Goal: Task Accomplishment & Management: Manage account settings

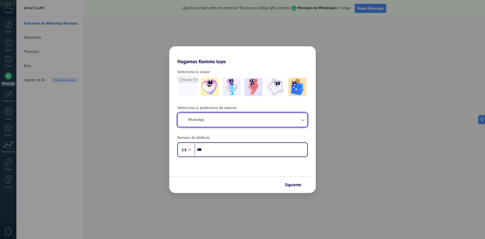
click at [227, 123] on button "WhatsApp" at bounding box center [242, 120] width 129 height 14
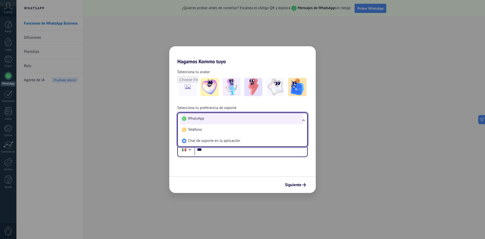
click at [192, 118] on span "WhatsApp" at bounding box center [196, 118] width 16 height 5
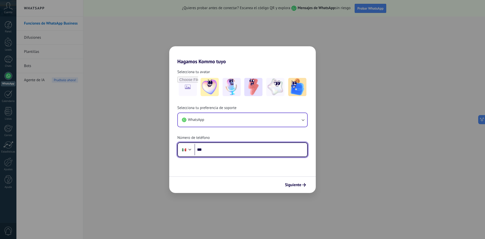
click at [219, 150] on input "***" at bounding box center [251, 150] width 113 height 12
type input "**********"
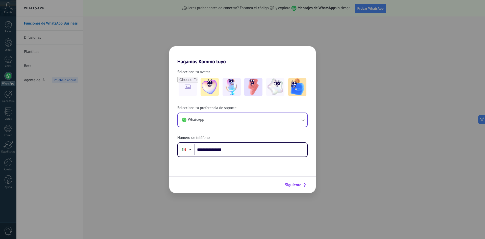
click at [294, 182] on button "Siguiente" at bounding box center [296, 184] width 26 height 9
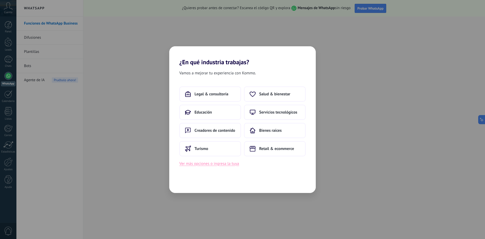
click at [233, 164] on button "Ver más opciones o ingresa la tuya" at bounding box center [209, 163] width 60 height 7
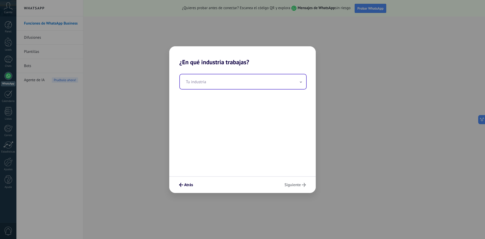
click at [212, 86] on input "text" at bounding box center [243, 81] width 126 height 15
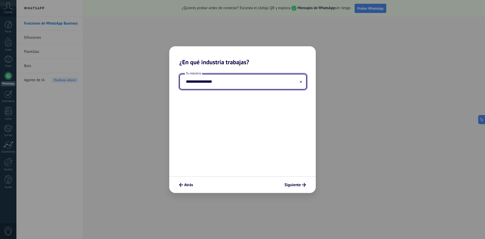
type input "**********"
drag, startPoint x: 212, startPoint y: 86, endPoint x: 199, endPoint y: 143, distance: 58.3
click at [199, 143] on div "**********" at bounding box center [242, 121] width 147 height 110
click at [302, 184] on span "Siguiente" at bounding box center [295, 185] width 21 height 4
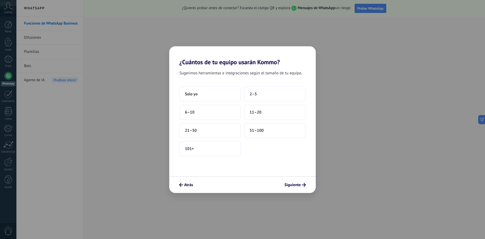
click at [241, 94] on div "Solo yo 2–5 6–10 11–20 21–50 51–100 101+" at bounding box center [242, 121] width 126 height 70
click at [251, 94] on span "2–5" at bounding box center [253, 93] width 7 height 5
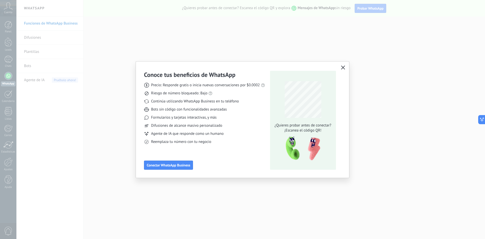
click at [166, 170] on div "Conoce tus beneficios de WhatsApp Precio: Responde gratis o inicia nuevas conve…" at bounding box center [242, 119] width 213 height 116
click at [171, 168] on button "Conectar WhatsApp Business" at bounding box center [168, 164] width 49 height 9
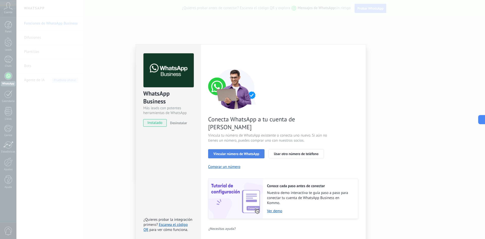
click at [247, 152] on span "Vincular número de WhatsApp" at bounding box center [237, 154] width 46 height 4
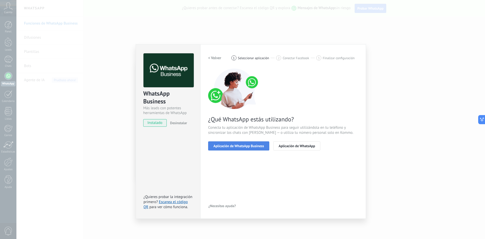
click at [254, 147] on span "Aplicación de WhatsApp Business" at bounding box center [239, 146] width 51 height 4
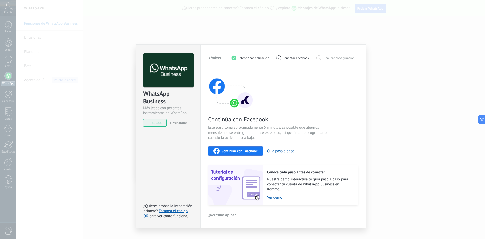
click at [249, 152] on span "Continuar con Facebook" at bounding box center [240, 151] width 36 height 4
click at [250, 152] on span "Continuar con Facebook" at bounding box center [240, 151] width 36 height 4
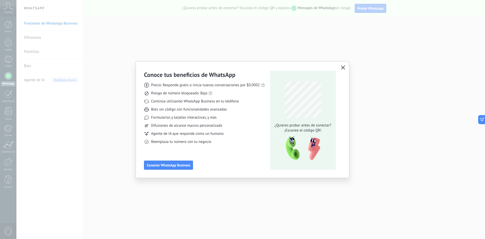
click at [345, 67] on button "button" at bounding box center [343, 67] width 7 height 7
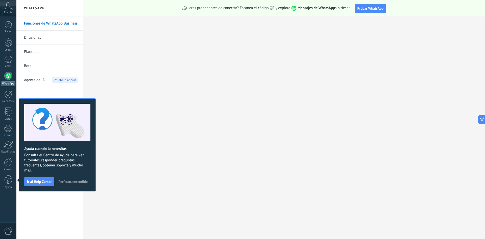
click at [8, 79] on div at bounding box center [8, 76] width 8 height 8
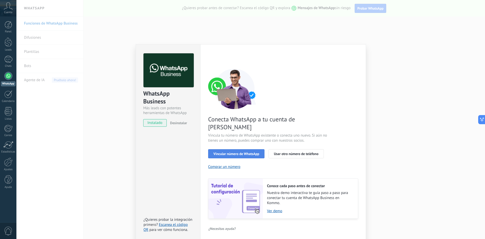
click at [229, 152] on span "Vincular número de WhatsApp" at bounding box center [237, 154] width 46 height 4
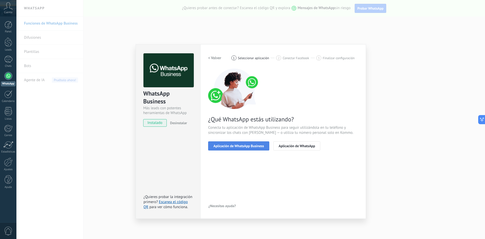
click at [258, 146] on span "Aplicación de WhatsApp Business" at bounding box center [239, 146] width 51 height 4
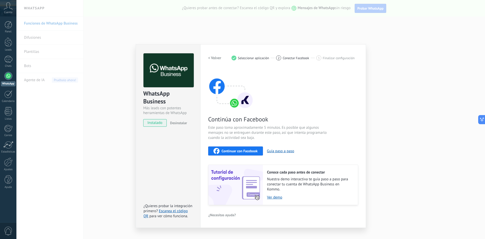
click at [254, 153] on span "Continuar con Facebook" at bounding box center [240, 151] width 36 height 4
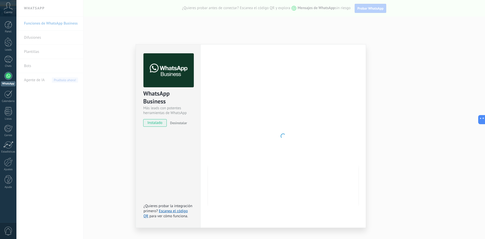
click at [248, 126] on div at bounding box center [283, 135] width 150 height 165
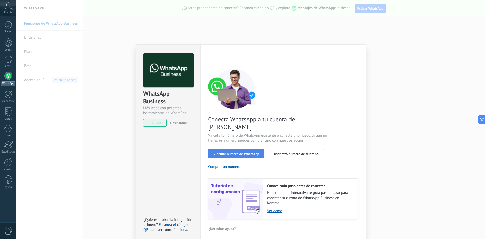
click at [234, 152] on span "Vincular número de WhatsApp" at bounding box center [237, 154] width 46 height 4
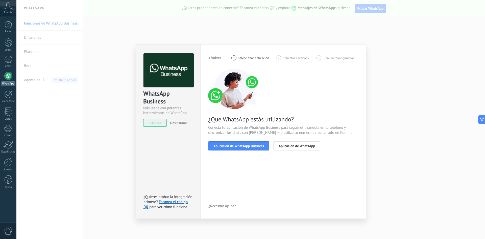
click at [235, 146] on span "Aplicación de WhatsApp Business" at bounding box center [239, 146] width 51 height 4
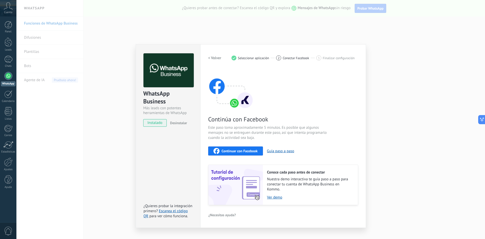
click at [243, 149] on span "Continuar con Facebook" at bounding box center [240, 151] width 36 height 4
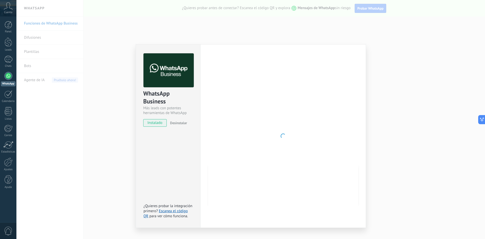
click at [431, 129] on div "WhatsApp Business Más leads con potentes herramientas de WhatsApp instalado Des…" at bounding box center [250, 119] width 469 height 239
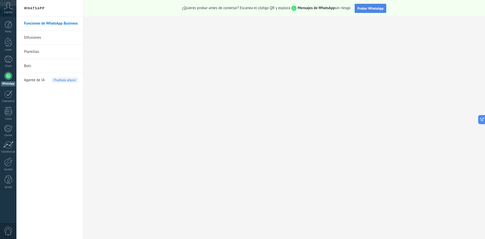
click at [360, 9] on span "Probar WhatsApp" at bounding box center [371, 8] width 26 height 5
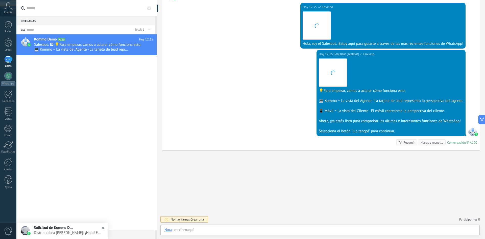
scroll to position [8, 0]
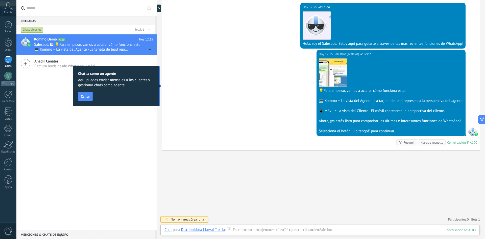
click at [88, 101] on div "Chatea como un agente Aquí puedes enviar mensajes a los clientes y gestionar ch…" at bounding box center [116, 86] width 87 height 40
click at [89, 94] on button "Cerrar" at bounding box center [85, 96] width 15 height 9
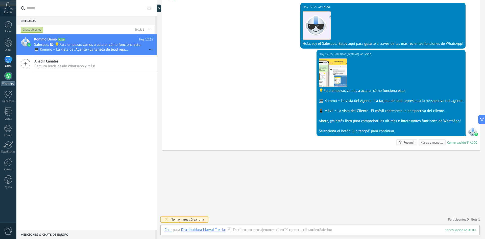
click at [8, 73] on div at bounding box center [8, 76] width 8 height 8
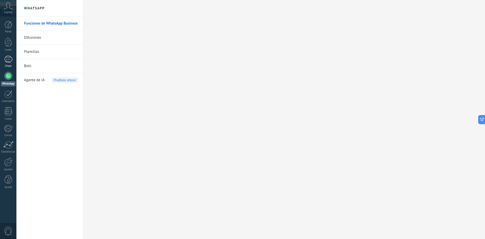
click at [10, 59] on div "1" at bounding box center [8, 59] width 8 height 7
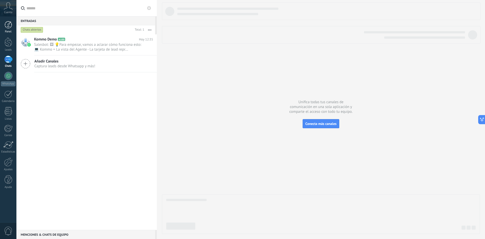
click at [12, 28] on link "Panel" at bounding box center [8, 27] width 16 height 12
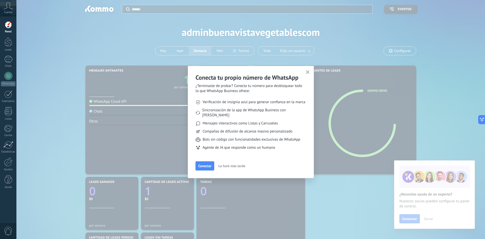
click at [308, 70] on button "button" at bounding box center [308, 72] width 6 height 7
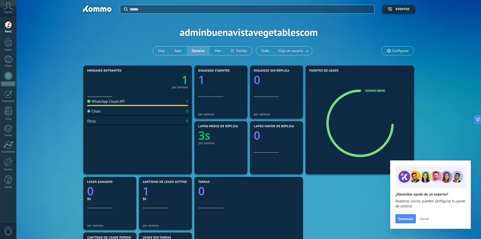
click at [9, 72] on div "Panel Leads 1 Chats WhatsApp Clientes" at bounding box center [8, 107] width 16 height 173
click at [9, 75] on div at bounding box center [8, 76] width 8 height 8
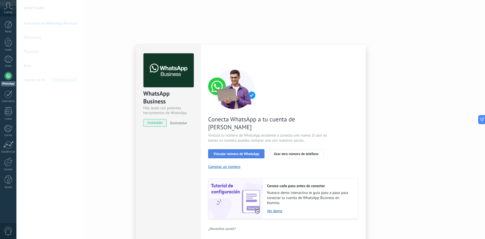
click at [243, 152] on span "Vincular número de WhatsApp" at bounding box center [237, 154] width 46 height 4
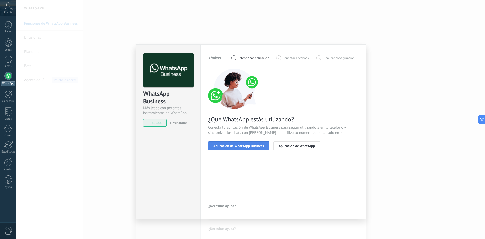
click at [239, 146] on span "Aplicación de WhatsApp Business" at bounding box center [239, 146] width 51 height 4
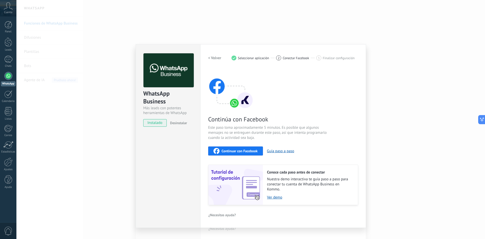
click at [239, 153] on div "Continuar con Facebook" at bounding box center [236, 151] width 44 height 6
click at [26, 62] on div "WhatsApp Business Más leads con potentes herramientas de WhatsApp instalado Des…" at bounding box center [250, 119] width 469 height 239
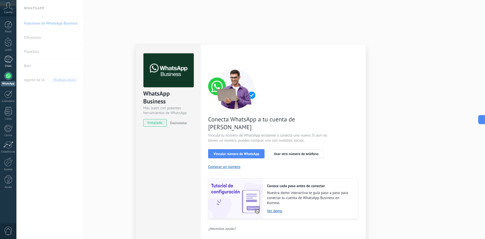
click at [13, 62] on link "1 Chats" at bounding box center [8, 62] width 16 height 12
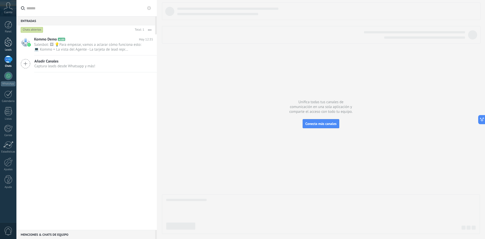
click at [6, 45] on div at bounding box center [9, 41] width 8 height 9
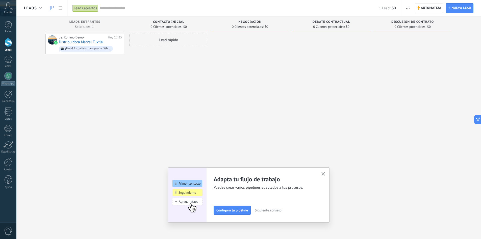
click at [325, 174] on icon "button" at bounding box center [324, 174] width 4 height 4
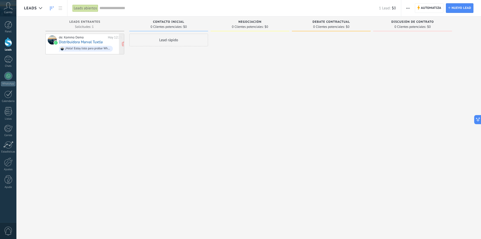
click at [101, 46] on div "¡Hola! Estoy listo para probar WhatsApp en Kommo. Mi código de verificación es …" at bounding box center [86, 49] width 54 height 6
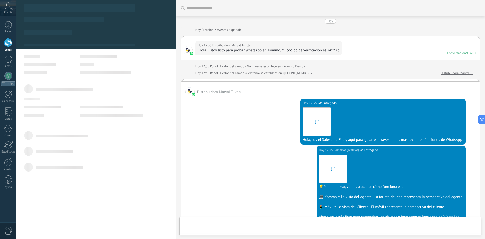
type textarea "**********"
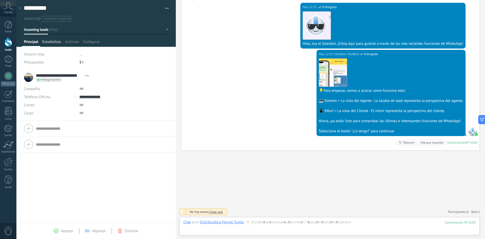
click at [48, 44] on span "Estadísticas" at bounding box center [51, 42] width 19 height 7
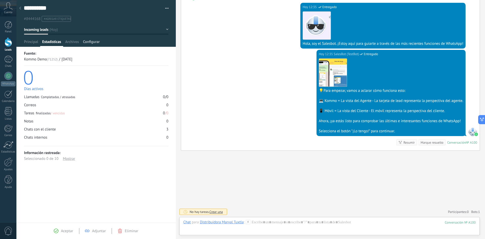
click at [85, 45] on span "Configurar" at bounding box center [91, 42] width 17 height 7
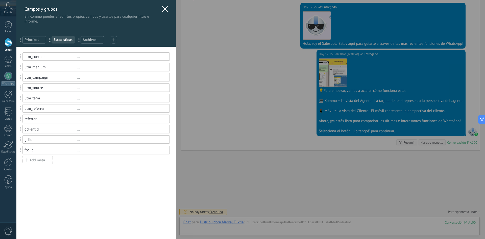
click at [162, 11] on icon at bounding box center [165, 9] width 6 height 6
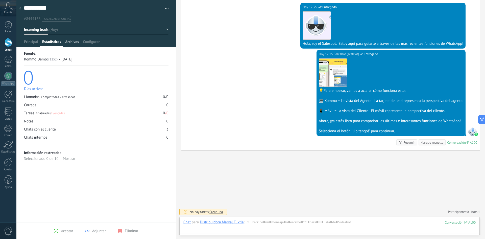
click at [70, 45] on span "Archivos" at bounding box center [72, 42] width 14 height 7
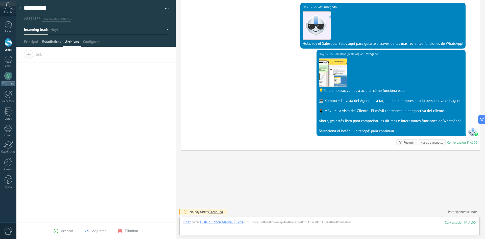
click at [53, 42] on span "Estadísticas" at bounding box center [51, 42] width 19 height 7
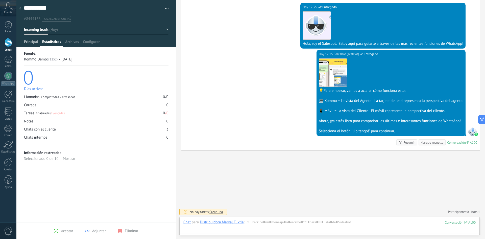
click at [31, 43] on span "Principal" at bounding box center [31, 42] width 14 height 7
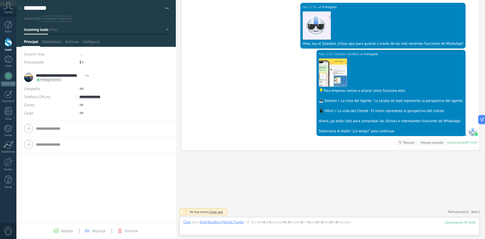
click at [52, 19] on span "#agregar etiquetas" at bounding box center [57, 19] width 27 height 4
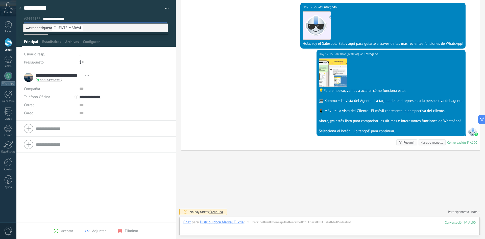
type input "**********"
click at [46, 29] on span "crear etiqueta CLIENTE MARVAL" at bounding box center [54, 28] width 57 height 5
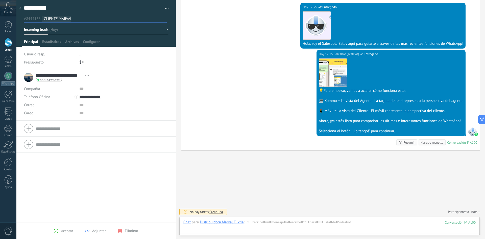
click at [135, 166] on div "**********" at bounding box center [95, 146] width 159 height 153
click at [6, 47] on link "Leads" at bounding box center [8, 44] width 16 height 14
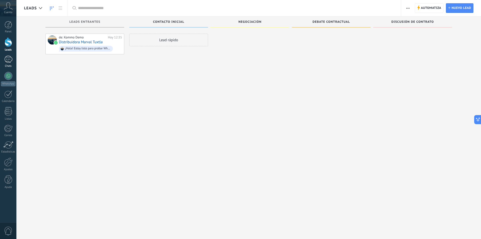
click at [6, 58] on div "1" at bounding box center [8, 59] width 8 height 7
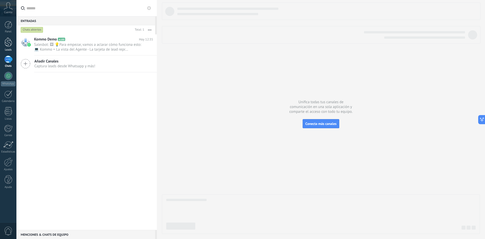
click at [5, 43] on div at bounding box center [9, 41] width 8 height 9
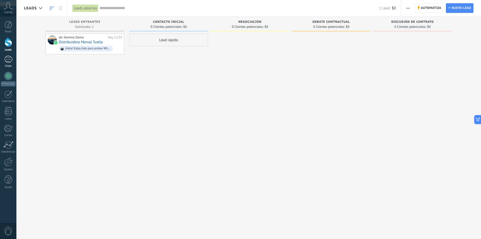
click at [9, 61] on div "1" at bounding box center [8, 59] width 8 height 7
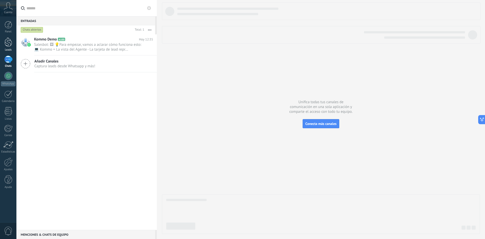
click at [12, 40] on div at bounding box center [9, 41] width 8 height 9
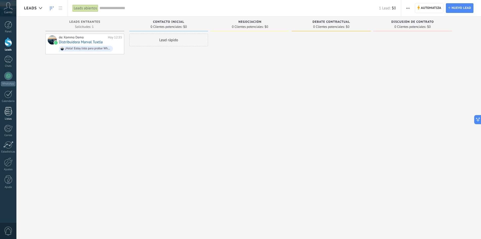
click at [9, 116] on link "Listas" at bounding box center [8, 114] width 16 height 14
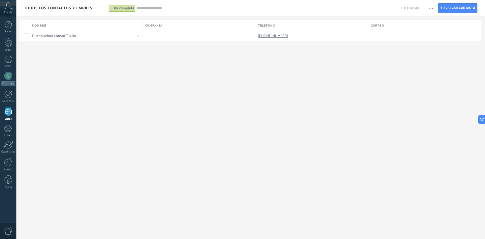
click at [166, 9] on input "text" at bounding box center [269, 8] width 264 height 5
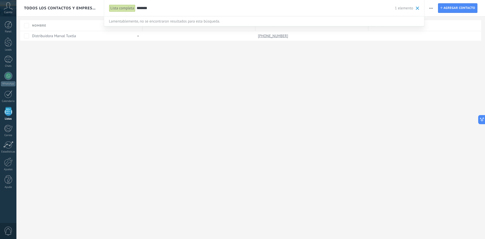
type input "*******"
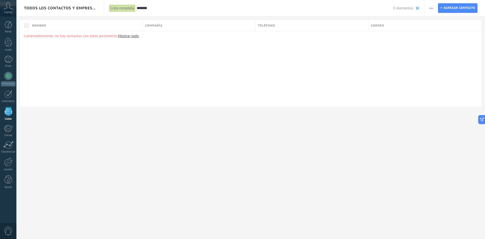
click at [131, 37] on link "Mostrar todo" at bounding box center [128, 36] width 21 height 5
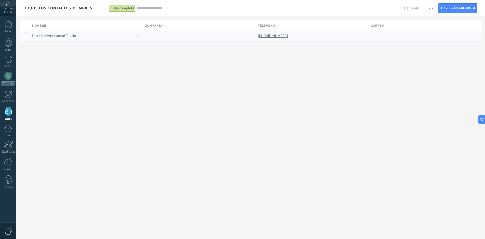
click at [62, 35] on link "Distribuidora Marval Tuxtla" at bounding box center [54, 36] width 44 height 5
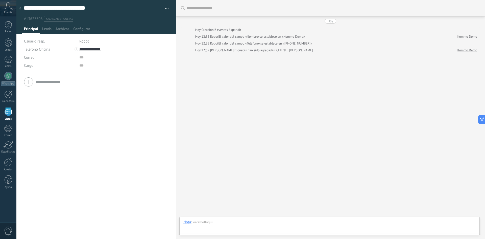
click at [60, 19] on span "#agregar etiquetas" at bounding box center [59, 19] width 27 height 4
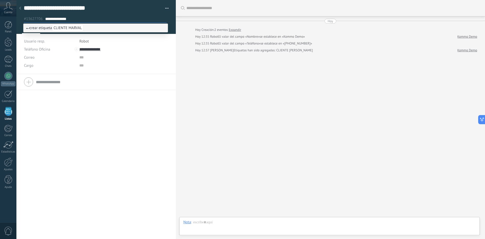
type input "**********"
click at [47, 28] on span "crear etiqueta CLIENTE MARVAL" at bounding box center [54, 28] width 57 height 5
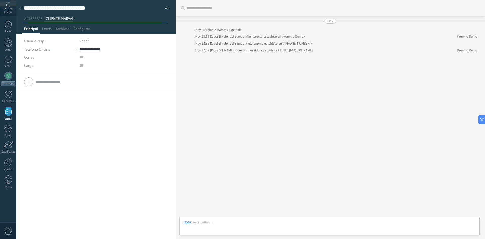
click at [166, 7] on button "button" at bounding box center [165, 9] width 7 height 8
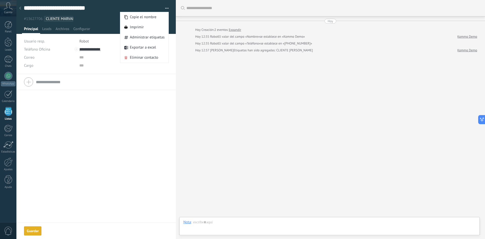
click at [107, 155] on div "Teléfono Oficina Ofic. directo Celular Fax Casa Otro Teléfono Oficina Llamar Co…" at bounding box center [95, 148] width 159 height 148
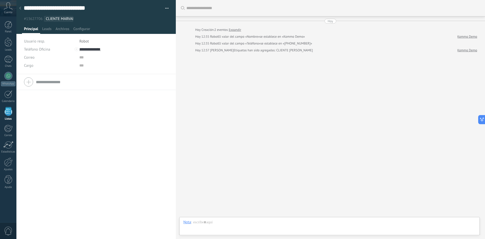
click at [79, 19] on ul "#13627706 CLIENTE MARVAL" at bounding box center [95, 18] width 144 height 7
click at [8, 56] on div "1" at bounding box center [8, 59] width 8 height 7
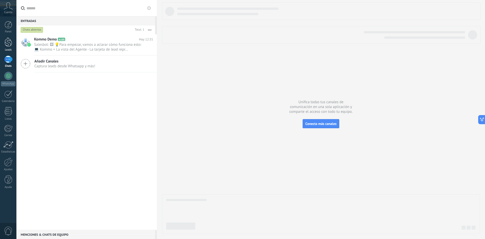
click at [10, 47] on link "Leads" at bounding box center [8, 44] width 16 height 14
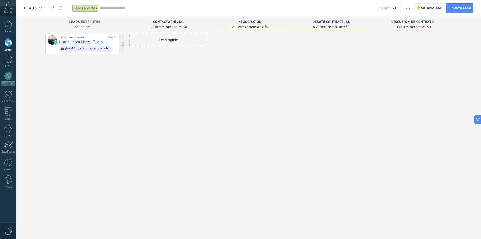
click at [85, 50] on div "¡Hola! Estoy listo para probar WhatsApp en Kommo. Mi código de verificación es …" at bounding box center [87, 49] width 45 height 4
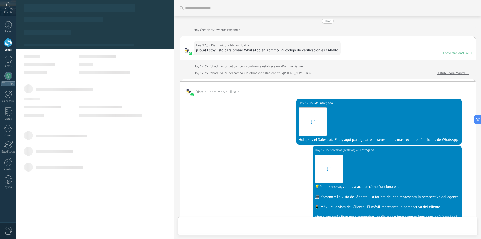
type textarea "**********"
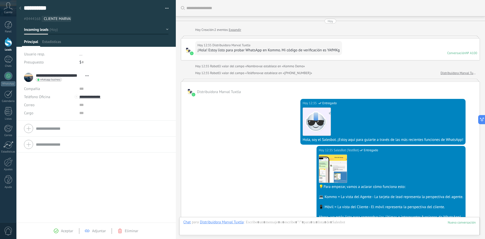
scroll to position [111, 0]
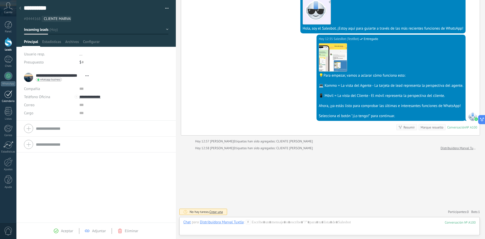
click at [8, 97] on div at bounding box center [8, 94] width 8 height 8
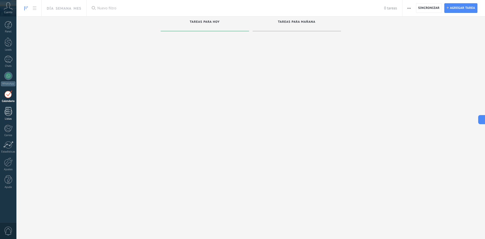
click at [8, 108] on div at bounding box center [9, 111] width 8 height 9
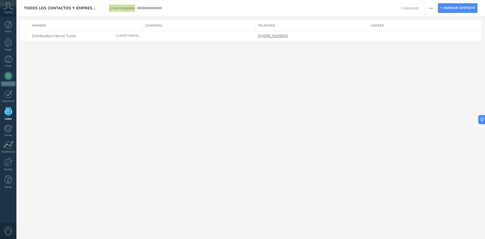
click at [144, 7] on input "text" at bounding box center [269, 8] width 264 height 5
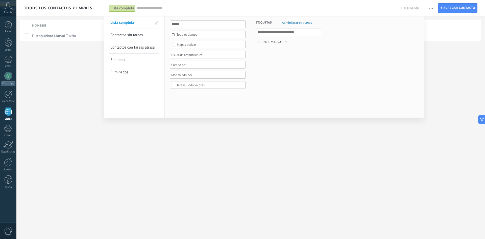
click at [69, 98] on div at bounding box center [242, 119] width 485 height 239
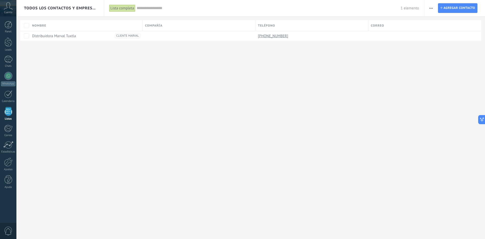
click at [157, 7] on input "text" at bounding box center [269, 8] width 264 height 5
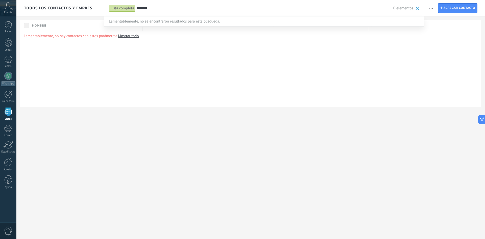
type input "*******"
click at [418, 9] on span at bounding box center [417, 8] width 3 height 3
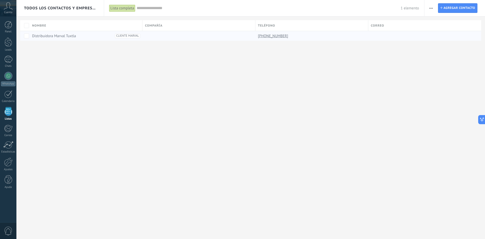
click at [124, 37] on span "CLIENTE MARVAL" at bounding box center [127, 36] width 25 height 5
click at [123, 80] on div "Todos los contactos y empresas Lista completa Aplicar 1 elemento Lista completa…" at bounding box center [250, 119] width 469 height 239
click at [157, 10] on input "text" at bounding box center [269, 8] width 264 height 5
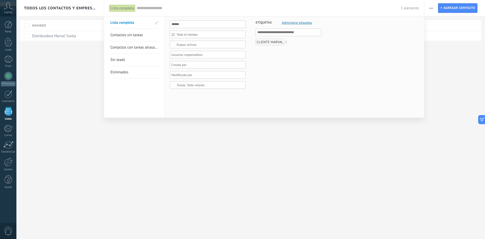
click at [269, 41] on div "CLIENTE MARVAL" at bounding box center [270, 42] width 29 height 7
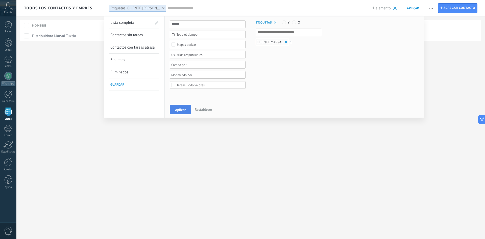
click at [179, 110] on span "Aplicar" at bounding box center [180, 110] width 11 height 4
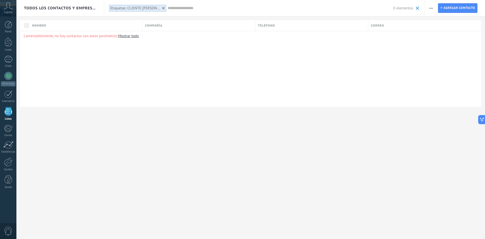
click at [162, 8] on use at bounding box center [163, 8] width 3 height 3
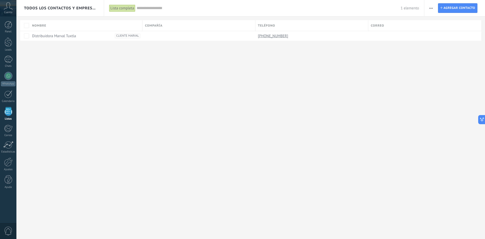
click at [158, 8] on input "text" at bounding box center [269, 8] width 264 height 5
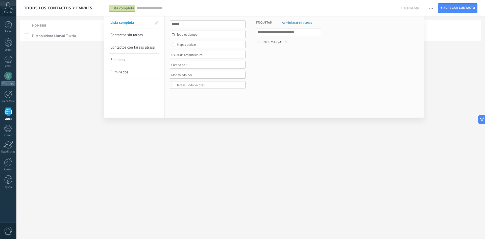
click at [126, 8] on div "Lista completa" at bounding box center [122, 8] width 26 height 7
click at [197, 36] on span "Todo el tiempo" at bounding box center [210, 35] width 66 height 4
click at [200, 34] on span "Todo el tiempo" at bounding box center [210, 35] width 66 height 4
click at [101, 118] on div at bounding box center [242, 119] width 485 height 239
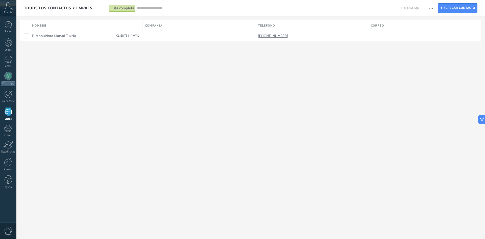
click at [139, 12] on div "1 elemento" at bounding box center [278, 8] width 283 height 16
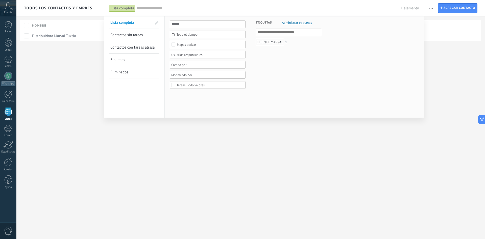
click at [61, 130] on div at bounding box center [242, 119] width 485 height 239
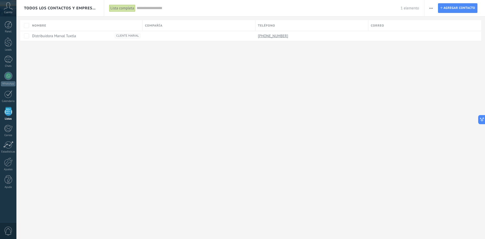
click at [7, 7] on use at bounding box center [8, 5] width 9 height 7
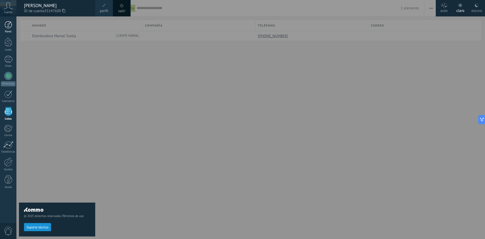
click at [10, 25] on div at bounding box center [9, 25] width 8 height 8
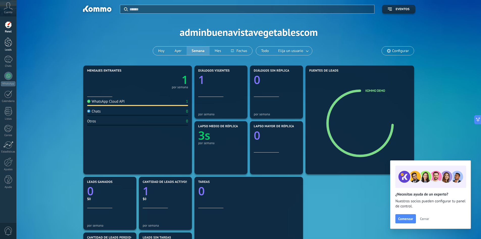
click at [7, 43] on div at bounding box center [9, 41] width 8 height 9
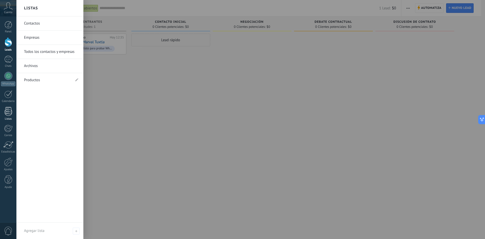
click at [8, 112] on div at bounding box center [9, 111] width 8 height 9
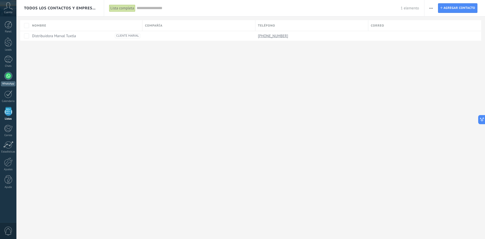
click at [10, 83] on div "WhatsApp" at bounding box center [8, 83] width 14 height 5
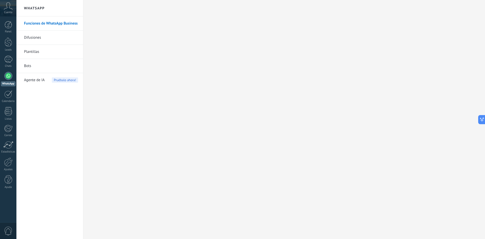
click at [32, 37] on link "Difusiones" at bounding box center [51, 38] width 54 height 14
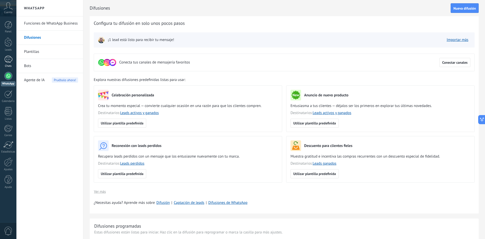
click at [10, 59] on div "1" at bounding box center [8, 59] width 8 height 7
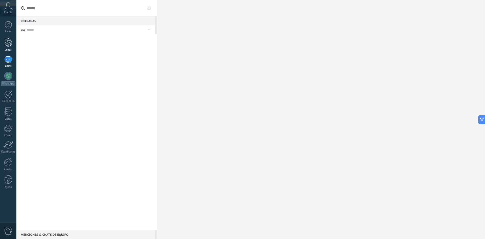
click at [11, 44] on div at bounding box center [9, 41] width 8 height 9
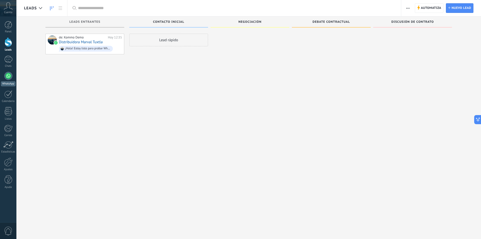
click at [4, 76] on div at bounding box center [8, 76] width 8 height 8
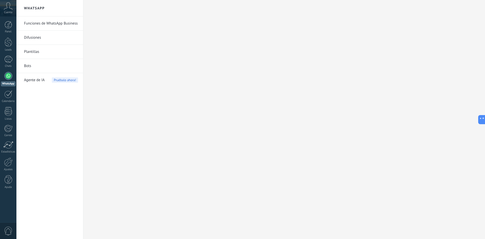
click at [66, 22] on link "Funciones de WhatsApp Business" at bounding box center [51, 23] width 54 height 14
click at [68, 28] on link "Funciones de WhatsApp Business" at bounding box center [51, 23] width 54 height 14
click at [42, 37] on link "Difusiones" at bounding box center [51, 38] width 54 height 14
click at [36, 53] on link "Plantillas" at bounding box center [51, 52] width 54 height 14
click at [6, 81] on link "WhatsApp" at bounding box center [8, 79] width 16 height 14
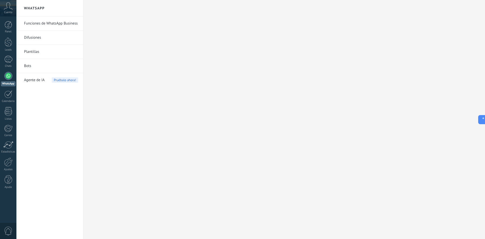
click at [33, 22] on link "Funciones de WhatsApp Business" at bounding box center [51, 23] width 54 height 14
click at [11, 58] on div "1" at bounding box center [8, 59] width 8 height 7
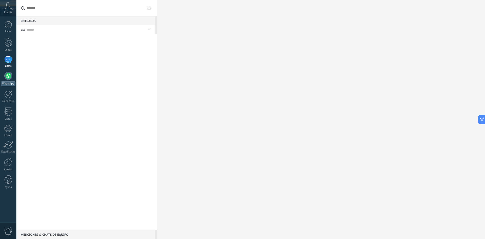
click at [11, 78] on div at bounding box center [8, 76] width 8 height 8
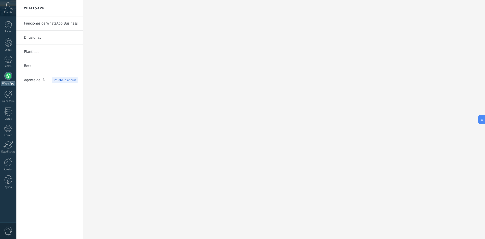
click at [29, 66] on link "Bots" at bounding box center [51, 66] width 54 height 14
click at [12, 58] on div "1" at bounding box center [8, 59] width 8 height 7
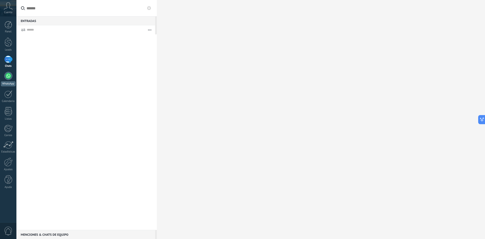
click at [9, 75] on div at bounding box center [8, 76] width 8 height 8
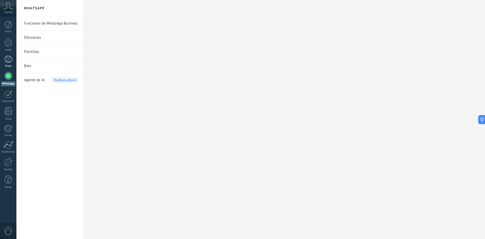
click at [11, 59] on div "1" at bounding box center [8, 59] width 8 height 7
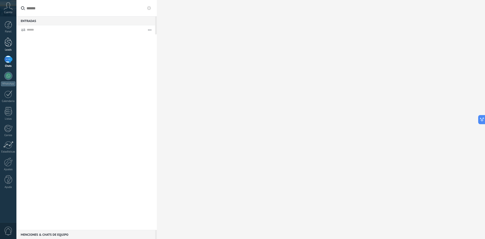
click at [7, 45] on div at bounding box center [9, 41] width 8 height 9
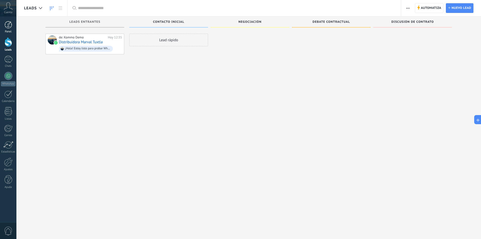
click at [8, 27] on div at bounding box center [9, 25] width 8 height 8
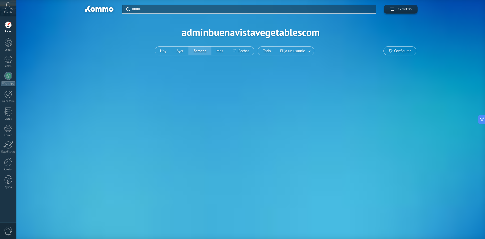
click at [7, 9] on icon at bounding box center [8, 6] width 9 height 8
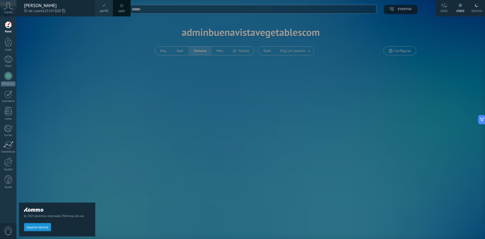
click at [189, 121] on div at bounding box center [258, 119] width 485 height 239
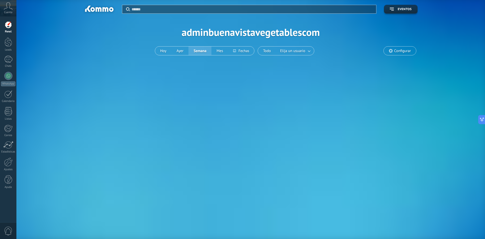
click at [11, 71] on div "Panel Leads 1 Chats WhatsApp Clientes" at bounding box center [8, 107] width 16 height 173
click at [12, 83] on div "WhatsApp" at bounding box center [8, 83] width 14 height 5
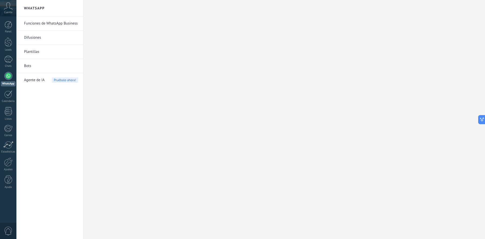
click at [53, 25] on link "Funciones de WhatsApp Business" at bounding box center [51, 23] width 54 height 14
click at [36, 37] on link "Difusiones" at bounding box center [51, 38] width 54 height 14
click at [45, 26] on link "Funciones de WhatsApp Business" at bounding box center [51, 23] width 54 height 14
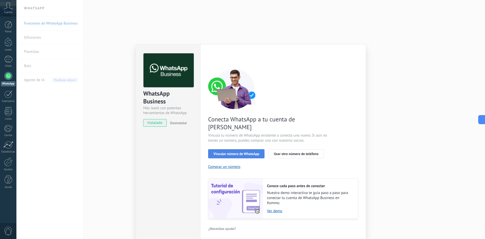
click at [225, 152] on span "Vincular número de WhatsApp" at bounding box center [237, 154] width 46 height 4
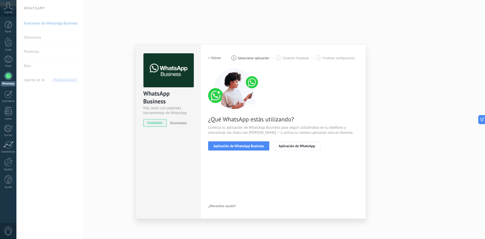
click at [225, 146] on span "Aplicación de WhatsApp Business" at bounding box center [239, 146] width 51 height 4
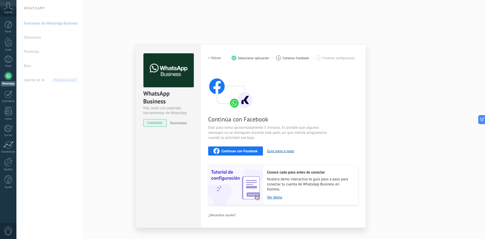
click at [233, 149] on span "Continuar con Facebook" at bounding box center [240, 151] width 36 height 4
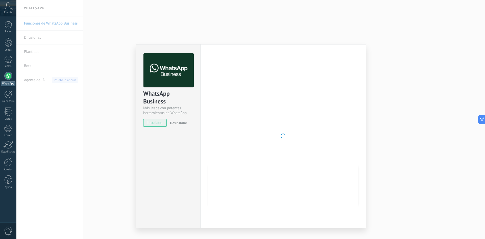
click at [12, 228] on span "0" at bounding box center [8, 230] width 9 height 9
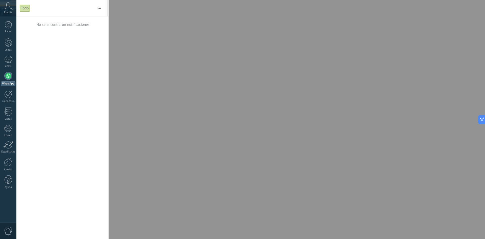
click at [265, 132] on div at bounding box center [242, 119] width 485 height 239
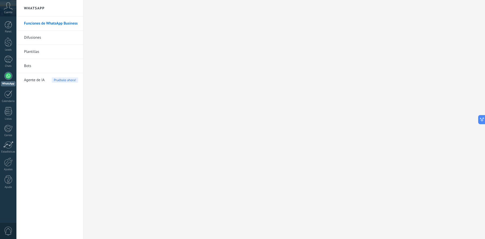
click at [11, 231] on span "0" at bounding box center [8, 230] width 9 height 9
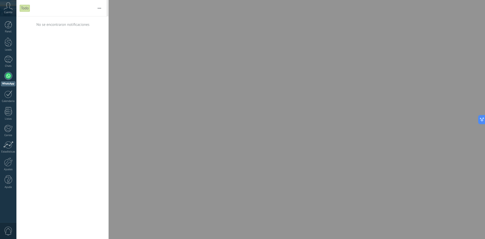
click at [11, 231] on span "0" at bounding box center [8, 230] width 9 height 9
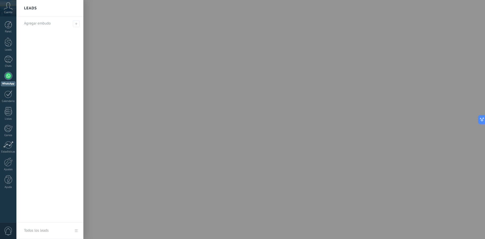
click at [10, 15] on div "Cuenta" at bounding box center [8, 8] width 16 height 16
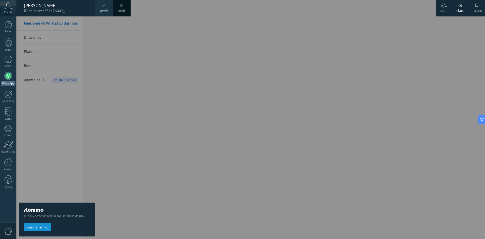
click at [447, 7] on icon at bounding box center [444, 5] width 7 height 5
click at [481, 7] on div "oscuro" at bounding box center [477, 9] width 11 height 13
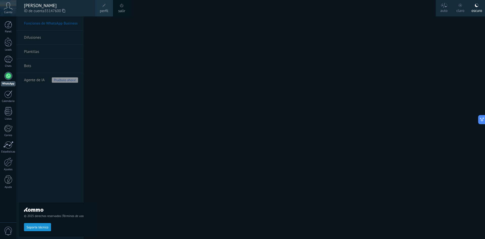
click at [58, 54] on div "© 2025 derechos reservados | Términos de uso Soporte técnico" at bounding box center [57, 127] width 76 height 222
click at [50, 139] on div "© 2025 derechos reservados | Términos de uso Soporte técnico" at bounding box center [57, 127] width 76 height 222
click at [41, 227] on span "Soporte técnico" at bounding box center [38, 227] width 22 height 4
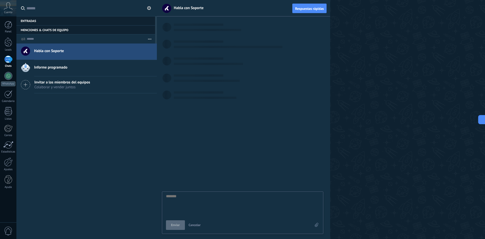
scroll to position [5, 0]
type textarea "*"
type textarea "**"
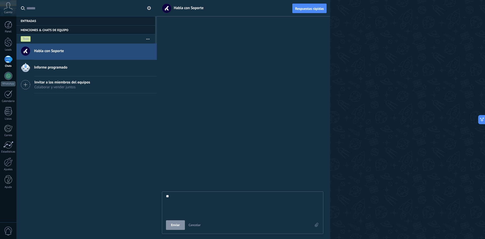
type textarea "***"
type textarea "****"
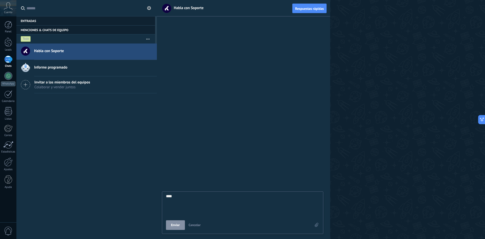
type textarea "****"
type textarea "******"
type textarea "*******"
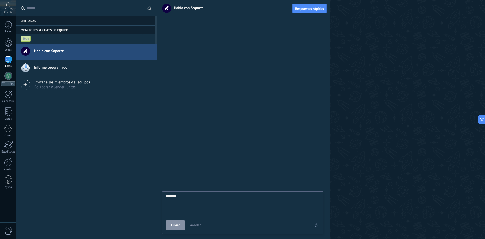
type textarea "********"
type textarea "*********"
type textarea "**********"
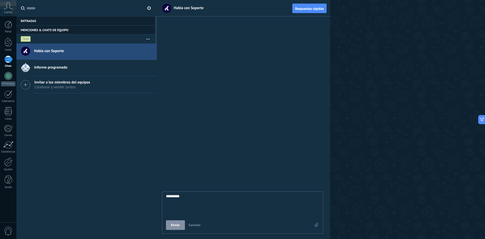
type textarea "**********"
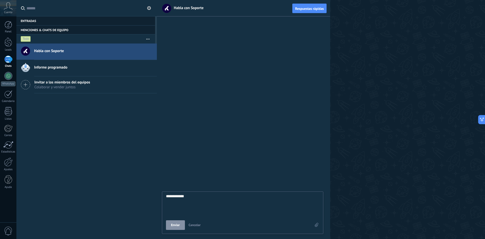
type textarea "**********"
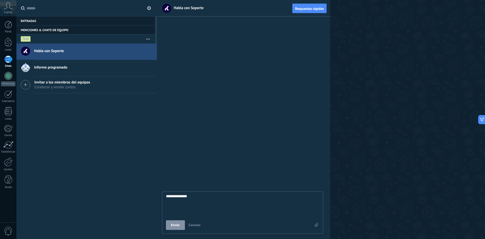
type textarea "**********"
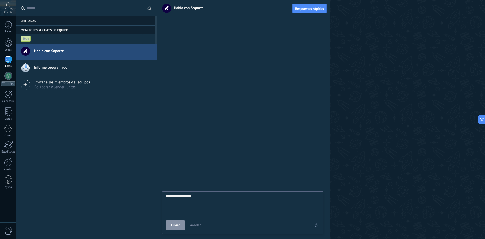
type textarea "**********"
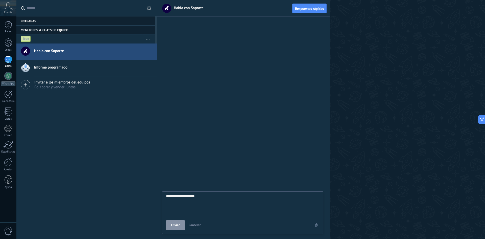
type textarea "**********"
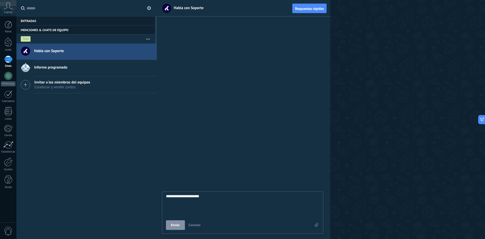
type textarea "**********"
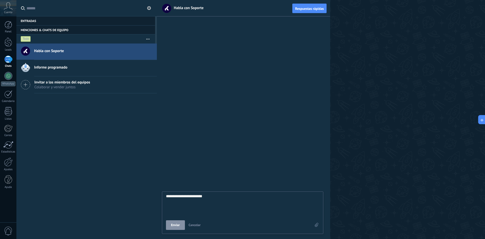
type textarea "**********"
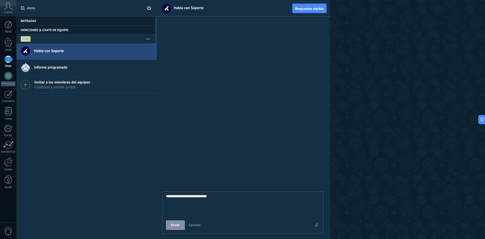
type textarea "**********"
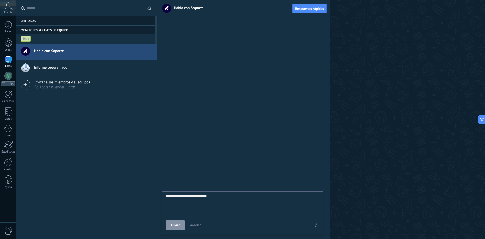
type textarea "**********"
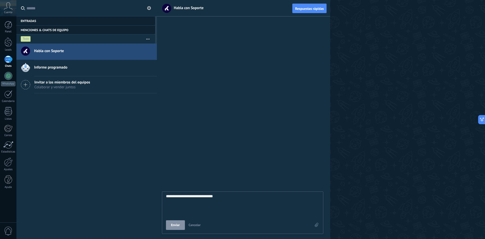
type textarea "**********"
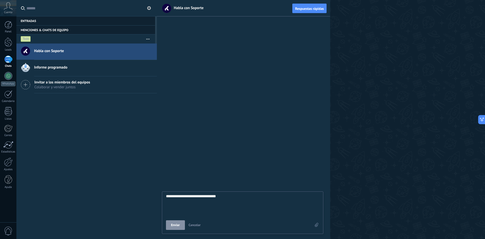
type textarea "**********"
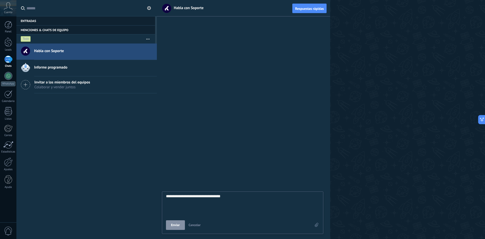
type textarea "**********"
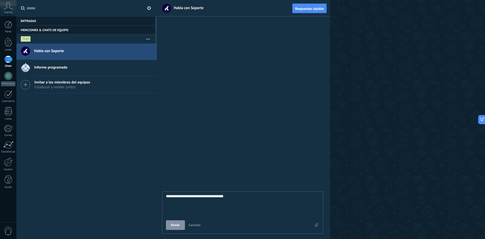
type textarea "**********"
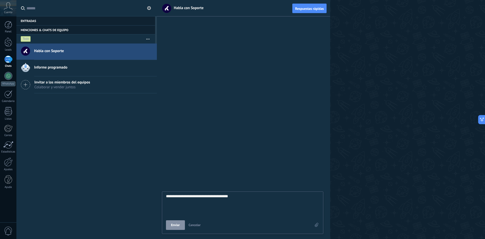
type textarea "**********"
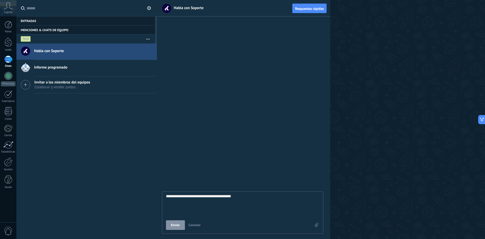
type textarea "**********"
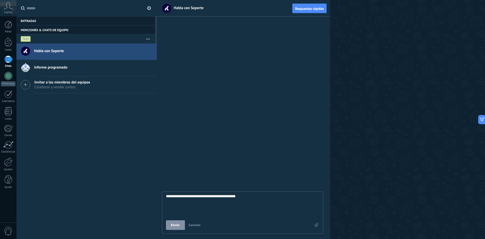
type textarea "**********"
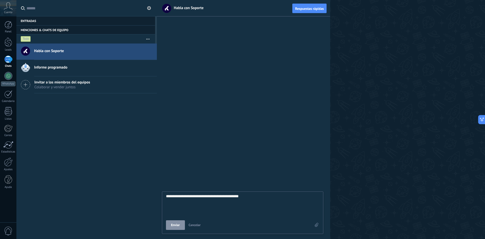
type textarea "**********"
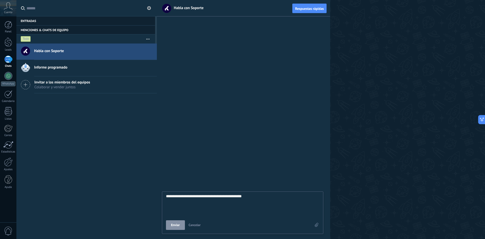
type textarea "**********"
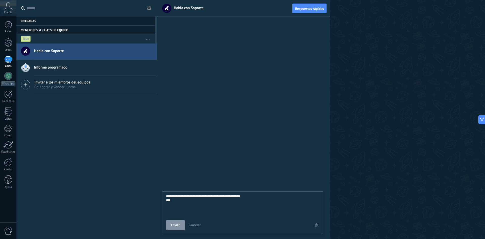
type textarea "**********"
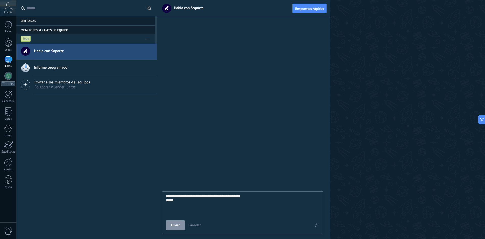
type textarea "**********"
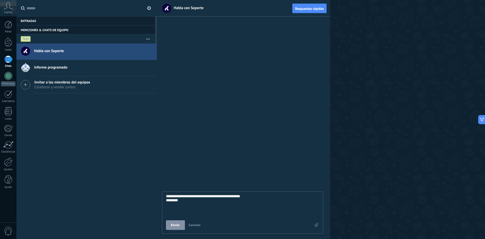
type textarea "**********"
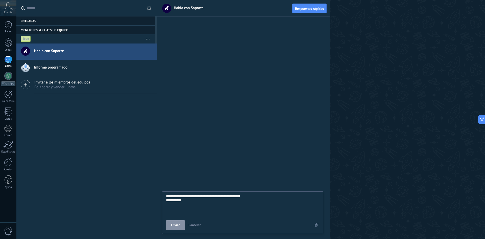
type textarea "**********"
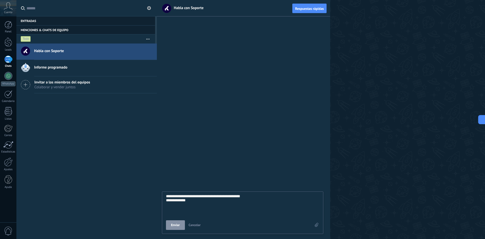
type textarea "**********"
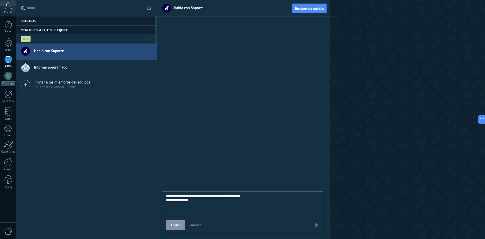
type textarea "**********"
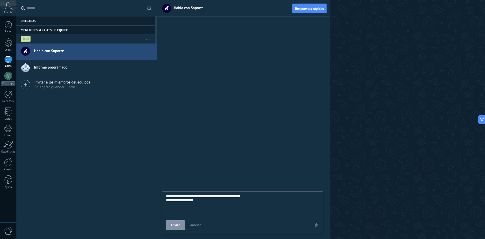
type textarea "**********"
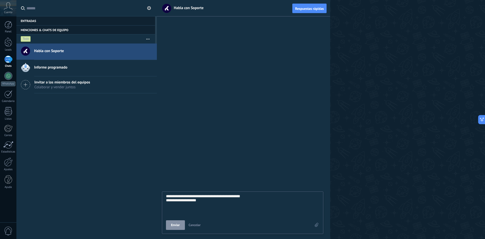
type textarea "**********"
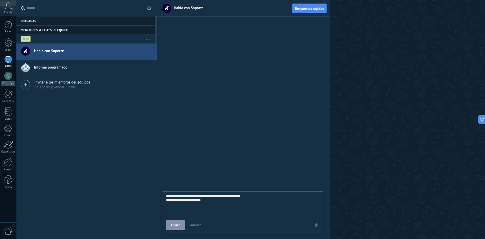
type textarea "**********"
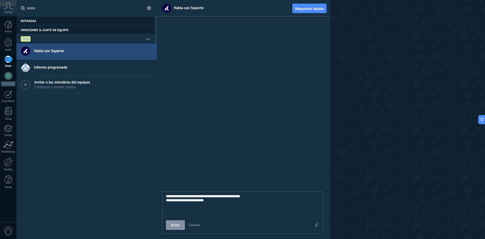
type textarea "**********"
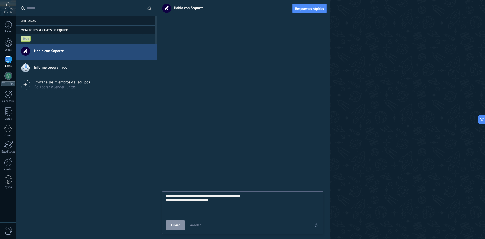
type textarea "**********"
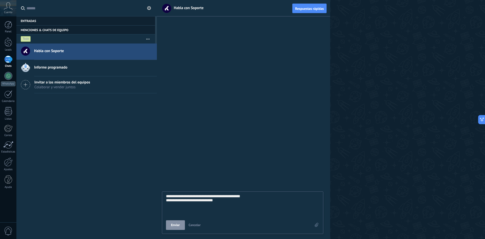
type textarea "**********"
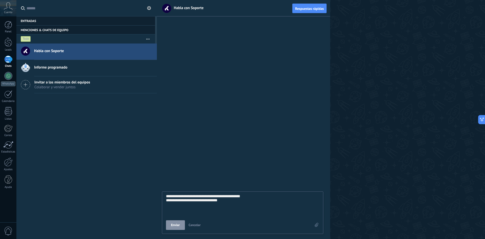
type textarea "**********"
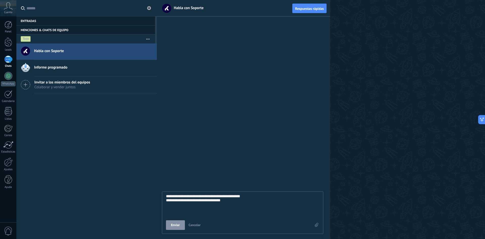
type textarea "**********"
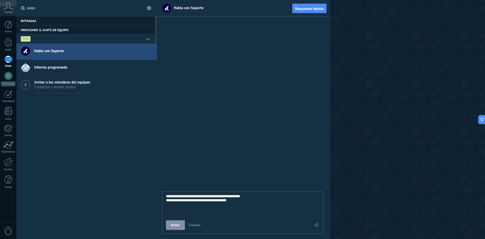
type textarea "**********"
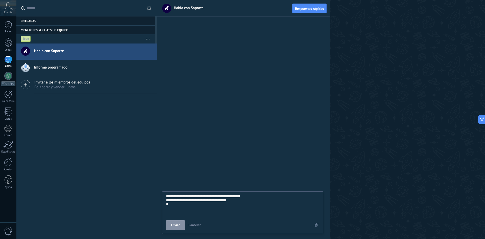
type textarea "**********"
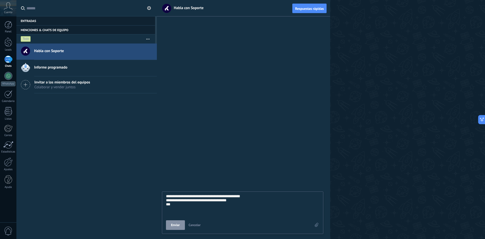
type textarea "**********"
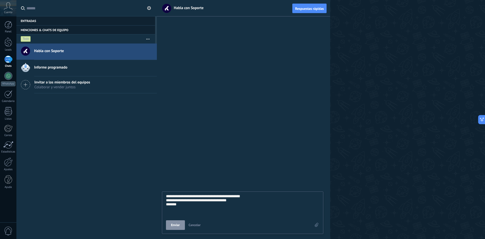
type textarea "**********"
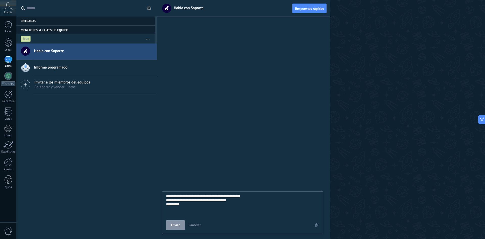
type textarea "**********"
click at [181, 225] on button "Enviar" at bounding box center [175, 225] width 19 height 10
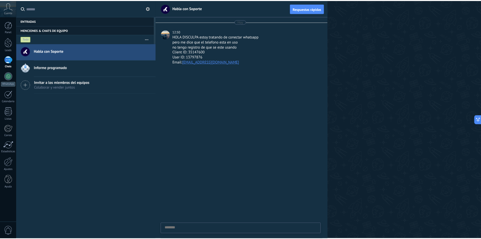
scroll to position [5, 0]
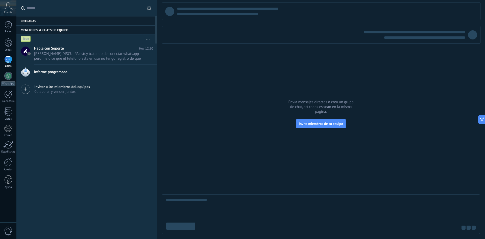
click at [9, 215] on div "Panel Leads Chats WhatsApp Clientes" at bounding box center [16, 119] width 33 height 206
click at [6, 181] on div at bounding box center [9, 179] width 8 height 9
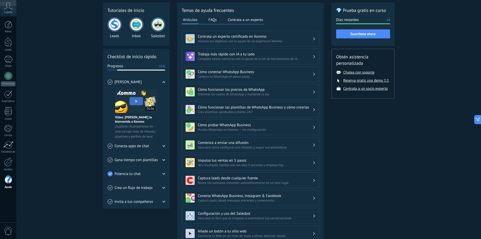
scroll to position [51, 0]
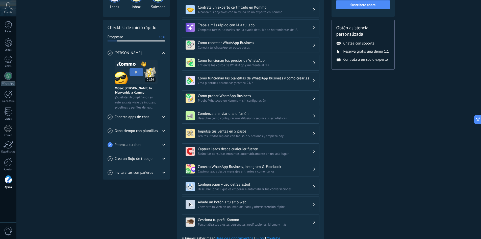
click at [140, 119] on div "Conecta apps de chat" at bounding box center [137, 117] width 58 height 14
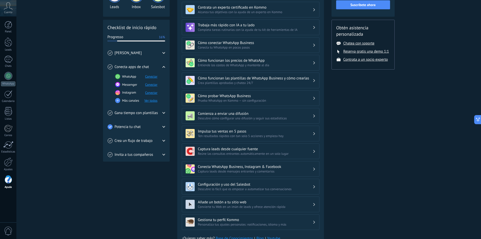
click at [149, 75] on button "Conectar" at bounding box center [151, 76] width 12 height 4
click at [370, 61] on button "Contrata a un socio experto" at bounding box center [366, 59] width 45 height 5
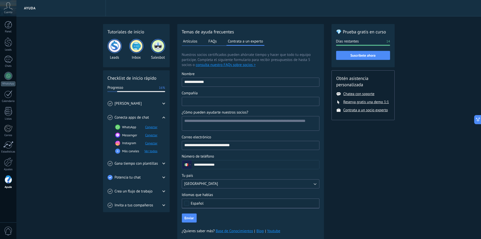
click at [195, 104] on input "Compañía" at bounding box center [250, 101] width 137 height 8
click at [219, 124] on textarea "¿Cómo pueden ayudarte nuestros socios?" at bounding box center [250, 123] width 136 height 14
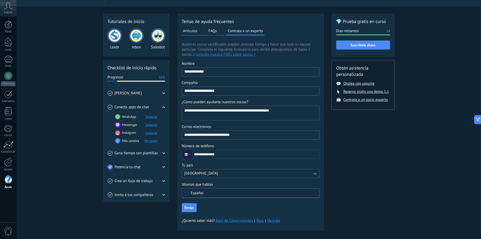
scroll to position [16, 0]
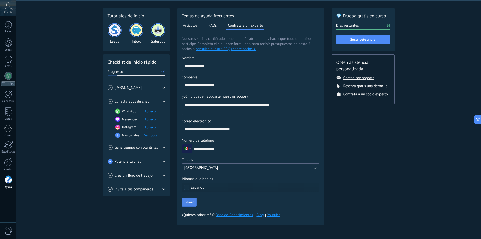
click at [193, 202] on span "Enviar" at bounding box center [189, 202] width 9 height 4
click at [220, 112] on textarea "¿Cómo pueden ayudarte nuestros socios?" at bounding box center [250, 107] width 136 height 14
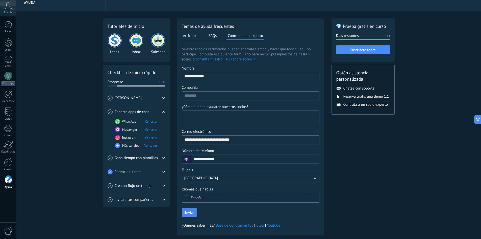
scroll to position [0, 0]
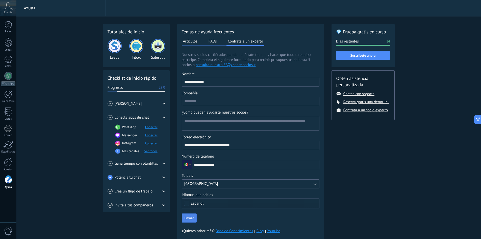
click at [195, 43] on button "Artículos" at bounding box center [190, 41] width 17 height 8
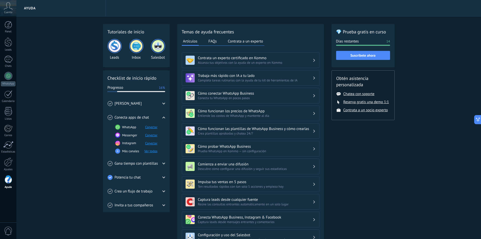
click at [215, 39] on button "FAQs" at bounding box center [213, 41] width 11 height 8
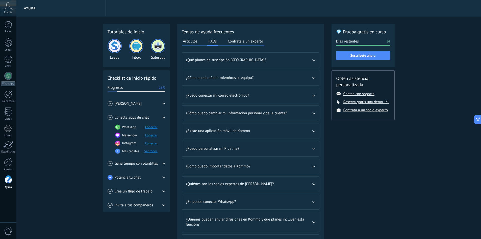
click at [238, 41] on button "Contrata a un experto" at bounding box center [246, 41] width 38 height 8
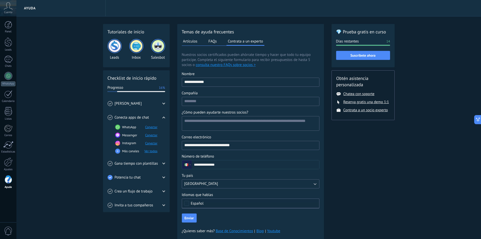
click at [216, 41] on button "FAQs" at bounding box center [213, 41] width 11 height 8
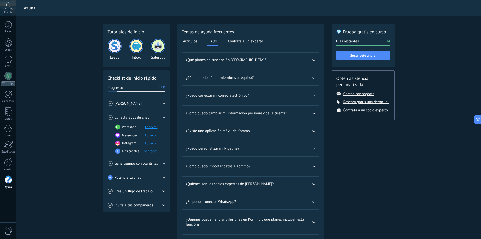
click at [189, 44] on button "Artículos" at bounding box center [190, 41] width 17 height 8
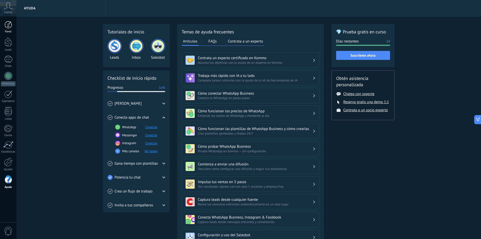
click at [5, 23] on div at bounding box center [9, 25] width 8 height 8
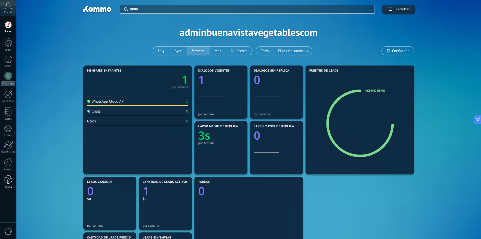
click at [8, 179] on div at bounding box center [9, 179] width 8 height 9
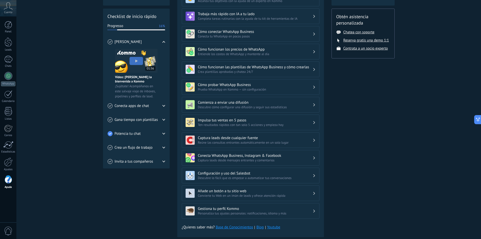
scroll to position [74, 0]
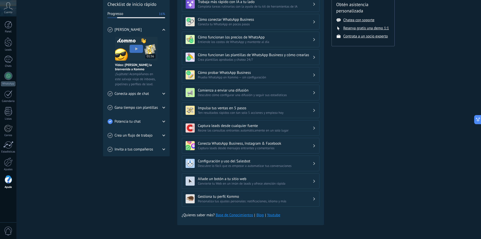
click at [249, 95] on span "Descubre cómo configurar una difusión y seguir sus estadísticas" at bounding box center [255, 95] width 115 height 4
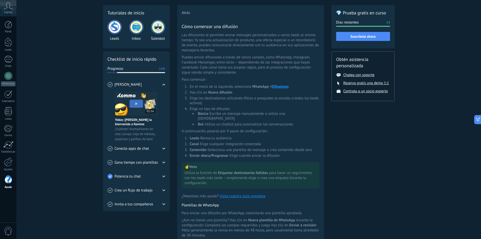
scroll to position [0, 0]
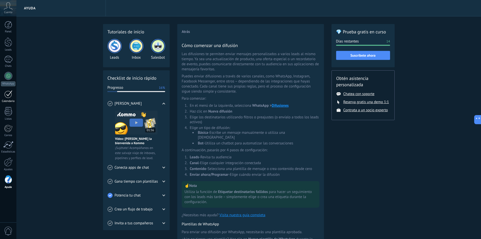
click at [8, 99] on link "Calendario" at bounding box center [8, 96] width 16 height 13
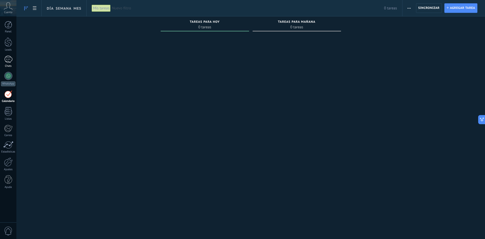
click at [6, 62] on div at bounding box center [8, 59] width 8 height 7
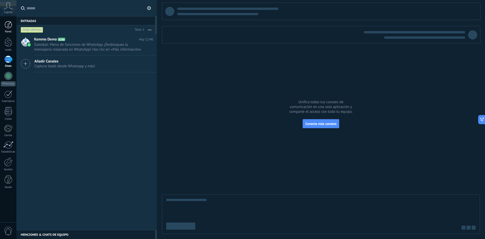
click at [8, 24] on div at bounding box center [9, 25] width 8 height 8
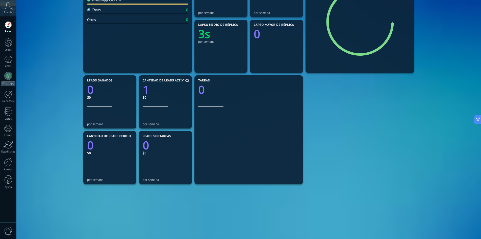
scroll to position [119, 0]
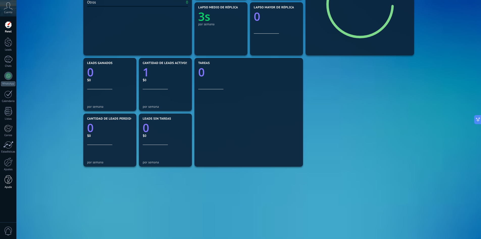
click at [10, 181] on div at bounding box center [9, 179] width 8 height 9
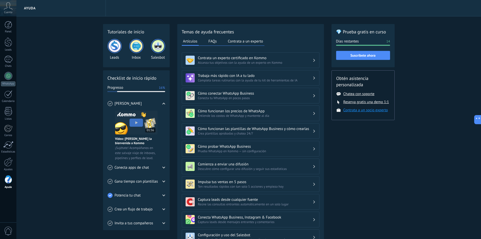
click at [357, 112] on button "Contrata a un socio experto" at bounding box center [366, 110] width 45 height 5
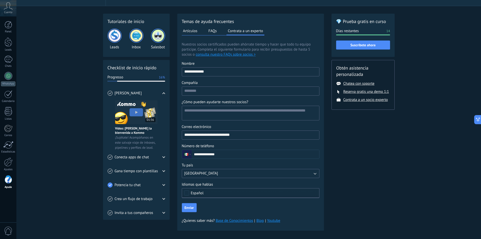
scroll to position [16, 0]
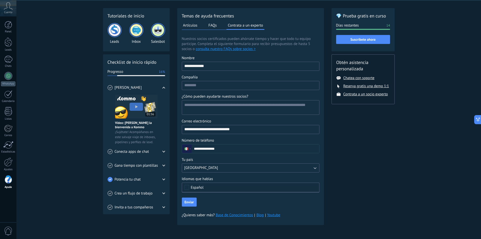
click at [135, 77] on div "Checklist de inicio rápido Progresso 16% Conoce Kommo Vídeo: [PERSON_NAME] la b…" at bounding box center [136, 134] width 67 height 160
click at [140, 74] on div "Progresso 16%" at bounding box center [137, 71] width 58 height 5
click at [164, 89] on div "[PERSON_NAME]" at bounding box center [137, 88] width 58 height 14
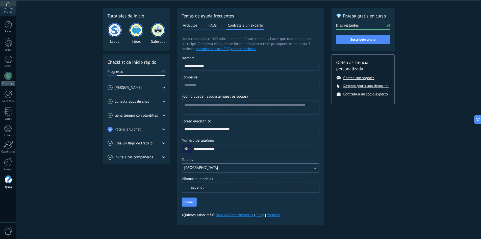
click at [159, 103] on div "Conecta apps de chat" at bounding box center [137, 102] width 58 height 14
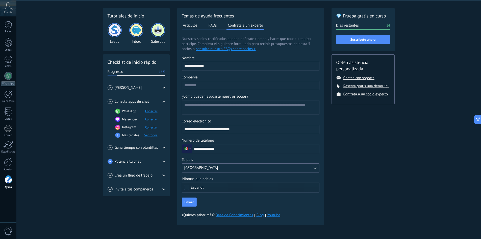
click at [159, 103] on div "Conecta apps de chat" at bounding box center [137, 102] width 58 height 14
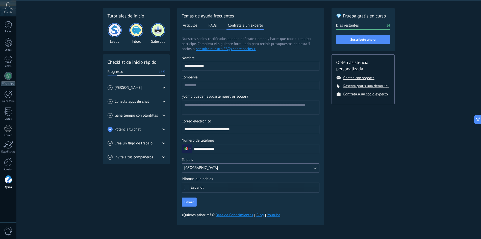
click at [160, 119] on div "Gana tiempo con plantillas" at bounding box center [137, 115] width 58 height 14
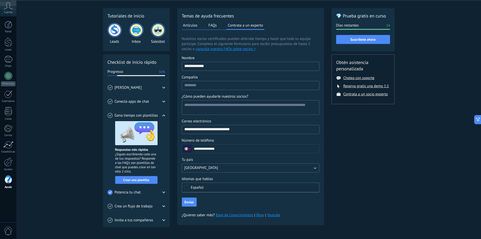
click at [160, 119] on div "Gana tiempo con plantillas" at bounding box center [137, 115] width 58 height 14
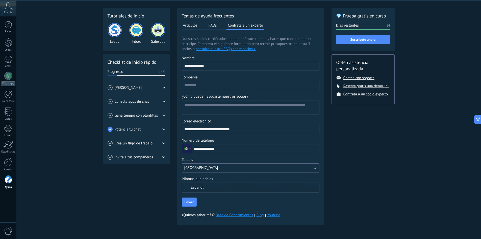
click at [158, 128] on div "Potencia tu chat" at bounding box center [137, 129] width 58 height 14
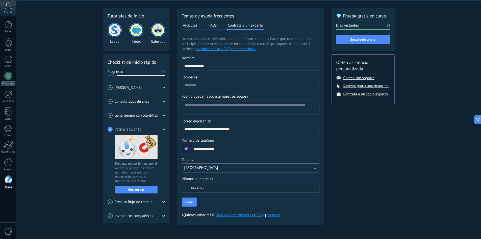
click at [158, 128] on div "Potencia tu chat" at bounding box center [137, 129] width 58 height 14
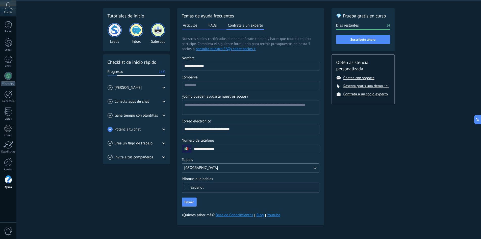
click at [155, 143] on div "Crea un flujo de trabajo" at bounding box center [137, 143] width 58 height 14
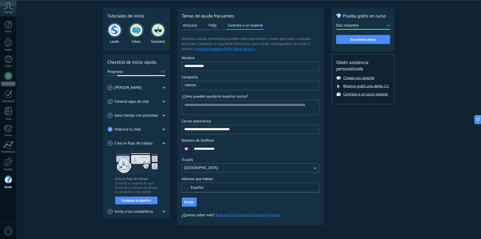
click at [155, 143] on div "Crea un flujo de trabajo" at bounding box center [137, 143] width 58 height 14
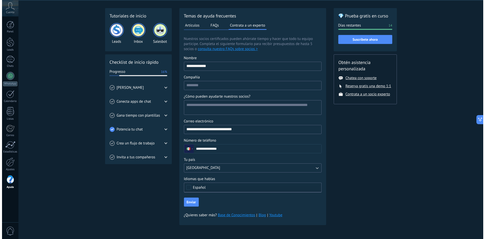
scroll to position [0, 0]
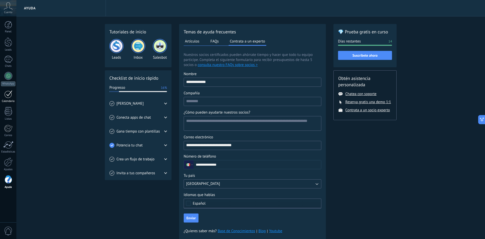
click at [11, 94] on div at bounding box center [8, 94] width 8 height 8
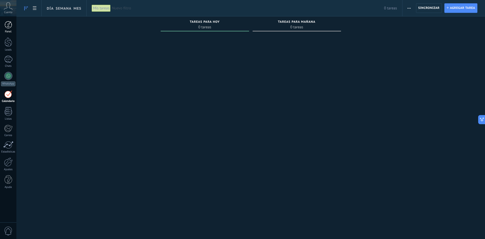
click at [8, 27] on div at bounding box center [9, 25] width 8 height 8
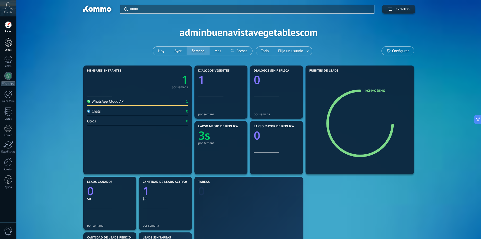
click at [9, 47] on link "Leads" at bounding box center [8, 44] width 16 height 14
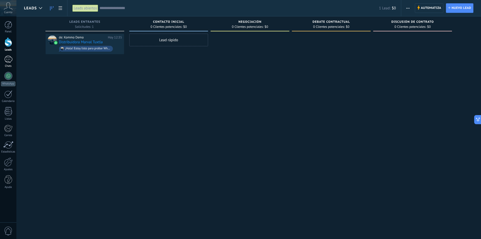
click at [10, 57] on div at bounding box center [8, 59] width 8 height 7
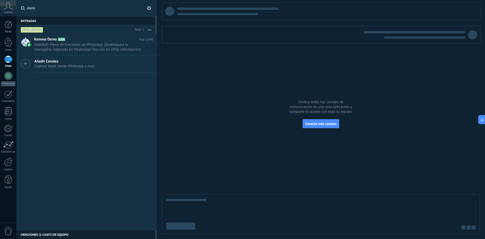
click at [10, 71] on div "Panel Leads Chats WhatsApp Clientes" at bounding box center [8, 107] width 16 height 173
click at [10, 76] on div at bounding box center [8, 76] width 8 height 8
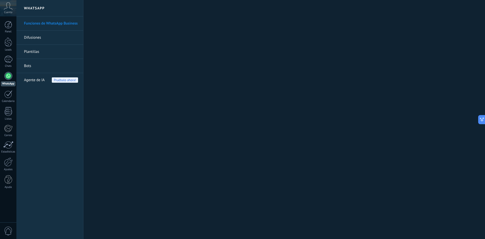
click at [40, 37] on link "Difusiones" at bounding box center [51, 38] width 54 height 14
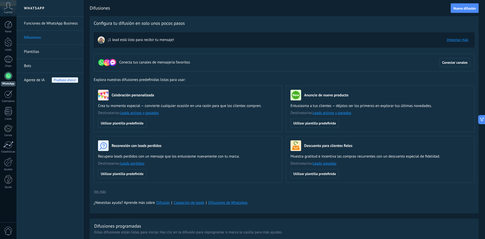
click at [102, 40] on img at bounding box center [101, 39] width 7 height 7
click at [461, 40] on link "Importar más" at bounding box center [458, 39] width 22 height 5
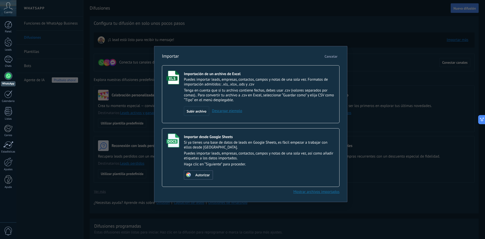
click at [334, 57] on span "Cancelar" at bounding box center [331, 56] width 13 height 5
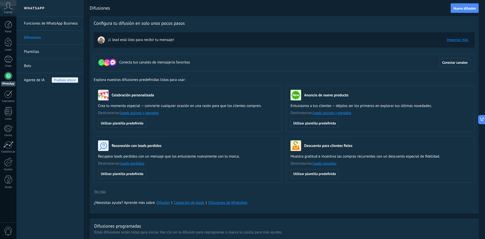
click at [101, 40] on img at bounding box center [101, 39] width 7 height 7
click at [332, 174] on span "Utilizar plantilla predefinida" at bounding box center [314, 174] width 43 height 4
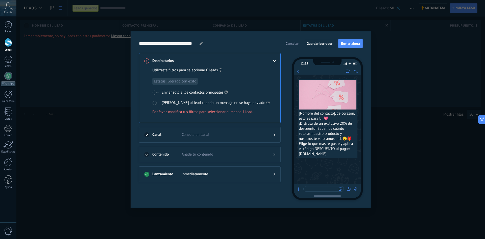
click at [189, 94] on span "Enviar solo a los contactos principales" at bounding box center [193, 92] width 62 height 5
click at [157, 101] on span at bounding box center [155, 103] width 6 height 4
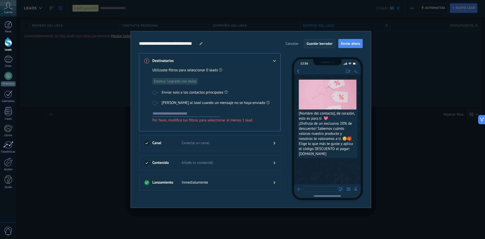
click at [325, 45] on span "Guardar borrador" at bounding box center [320, 44] width 26 height 4
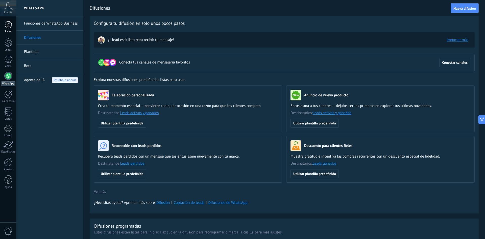
click at [6, 24] on div at bounding box center [9, 25] width 8 height 8
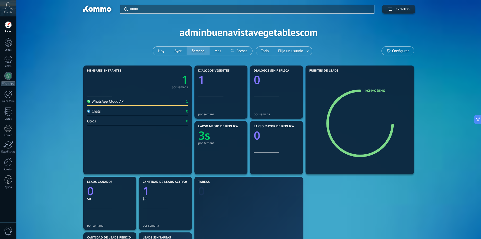
click at [8, 11] on span "Cuenta" at bounding box center [8, 12] width 8 height 3
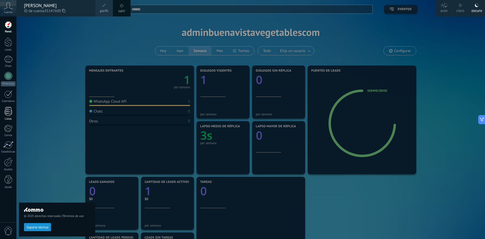
click at [7, 117] on div "Listas" at bounding box center [8, 118] width 15 height 3
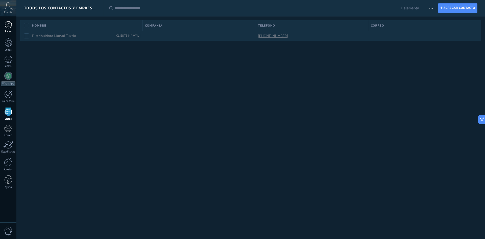
click at [9, 25] on div at bounding box center [9, 25] width 8 height 8
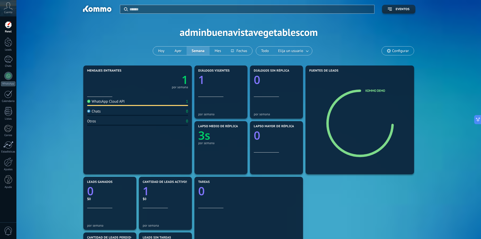
click at [395, 50] on span "Configurar" at bounding box center [401, 51] width 17 height 4
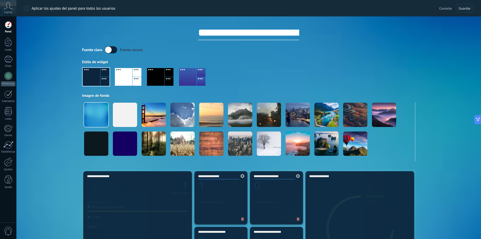
click at [251, 33] on input "**********" at bounding box center [248, 32] width 101 height 15
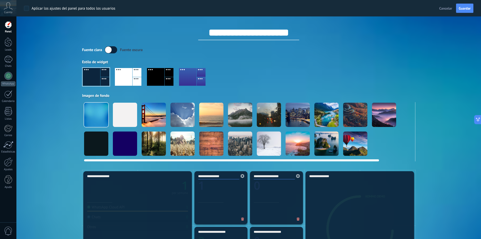
click at [178, 109] on div at bounding box center [183, 115] width 24 height 24
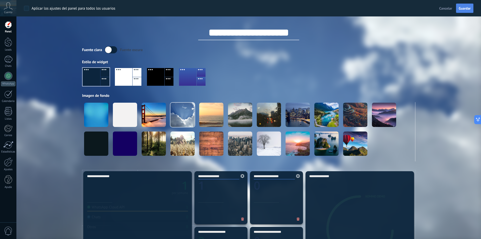
click at [462, 9] on span "Guardar" at bounding box center [465, 9] width 12 height 4
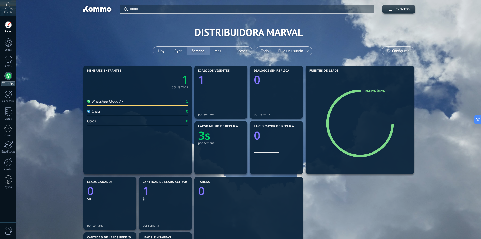
click at [6, 79] on div at bounding box center [8, 76] width 8 height 8
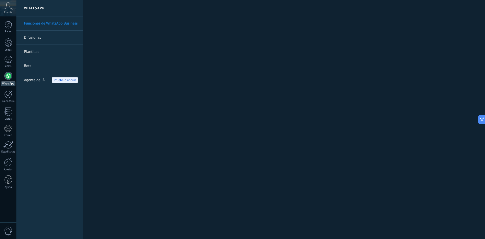
click at [9, 227] on span "0" at bounding box center [8, 230] width 9 height 9
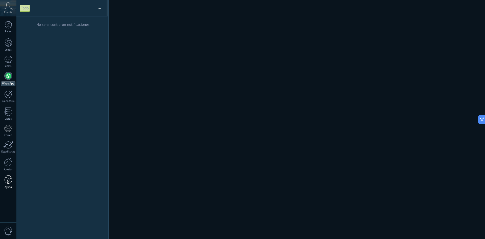
click at [7, 179] on div at bounding box center [9, 179] width 8 height 9
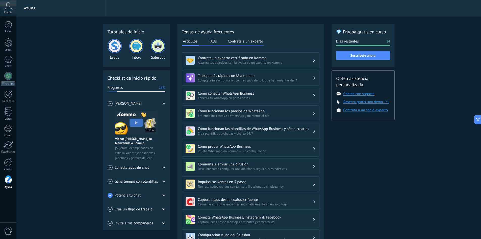
click at [283, 59] on h3 "Contrata un experto certificado en Kommo" at bounding box center [255, 58] width 115 height 5
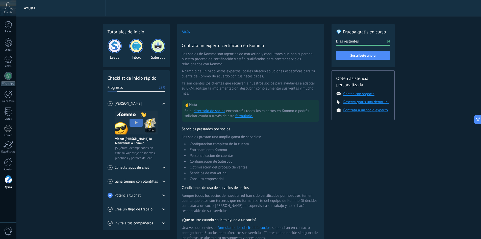
click at [122, 168] on span "Conecta apps de chat" at bounding box center [132, 167] width 34 height 5
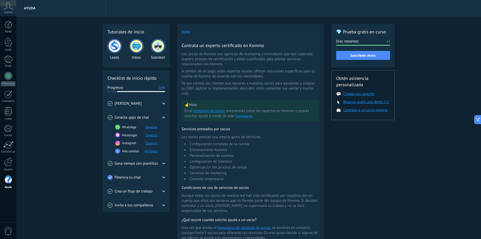
click at [132, 163] on span "Gana tiempo con plantillas" at bounding box center [136, 163] width 43 height 5
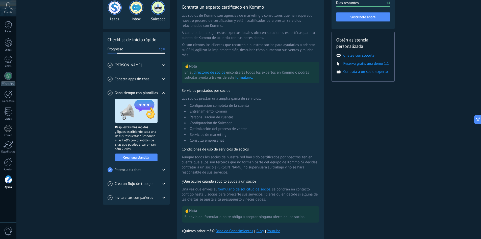
scroll to position [51, 0]
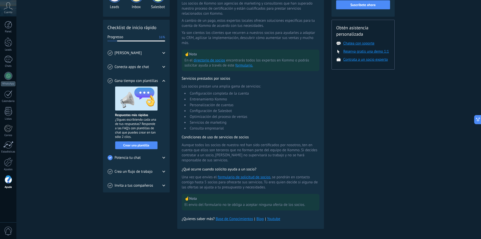
click at [136, 159] on span "Potencia tu chat" at bounding box center [128, 157] width 26 height 5
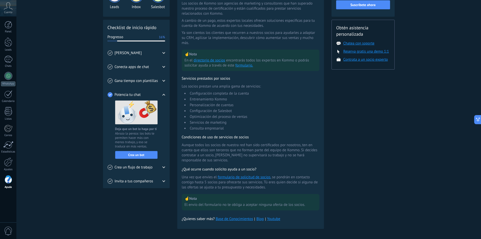
click at [141, 167] on span "Crea un flujo de trabajo" at bounding box center [134, 167] width 38 height 5
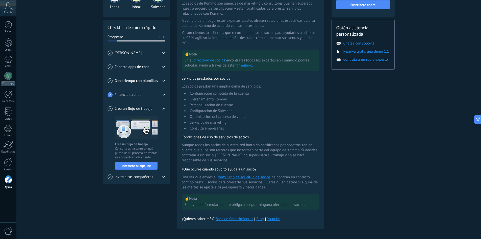
click at [142, 177] on span "Invita a tus compañeros" at bounding box center [134, 176] width 39 height 5
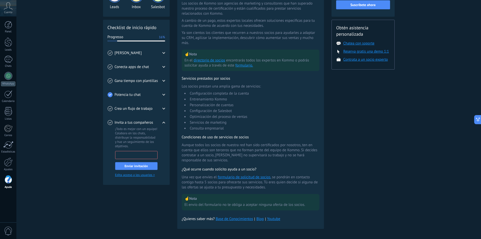
click at [143, 156] on input "email" at bounding box center [137, 154] width 42 height 7
click at [102, 150] on div "Tutoriales de inicio Leads Inbox Salesbot Checklist de inicio rápido Progresso …" at bounding box center [248, 104] width 465 height 277
click at [130, 173] on link "Edita acceso a los usuarios >" at bounding box center [135, 175] width 40 height 4
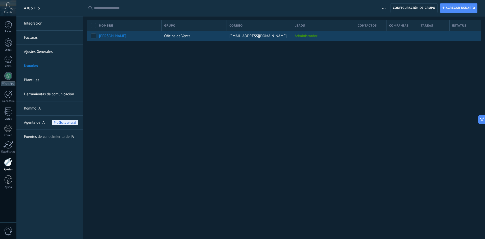
click at [135, 37] on div "[PERSON_NAME]" at bounding box center [126, 36] width 54 height 5
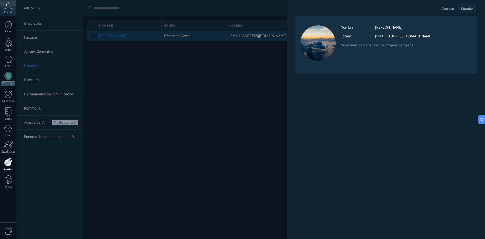
click at [135, 37] on div at bounding box center [242, 119] width 485 height 239
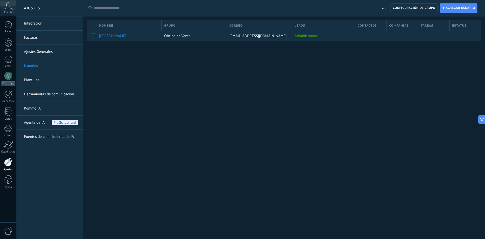
click at [42, 37] on link "Facturas" at bounding box center [51, 38] width 54 height 14
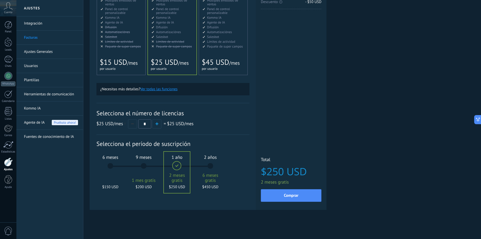
scroll to position [60, 0]
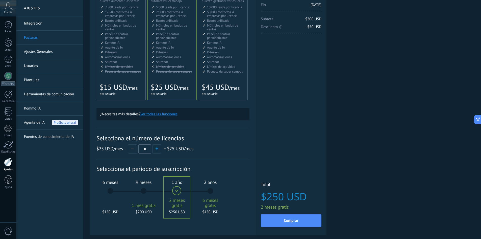
click at [168, 65] on span "Límites de actividad" at bounding box center [170, 66] width 28 height 4
click at [161, 29] on span "Múltiples embudos de ventas" at bounding box center [171, 27] width 31 height 8
click at [112, 190] on div "6 meses $150 USD" at bounding box center [110, 193] width 27 height 36
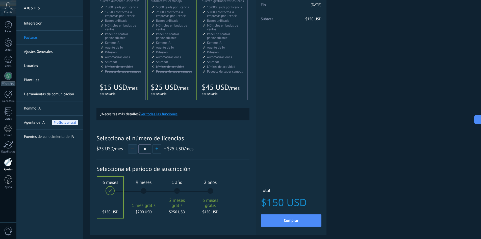
click at [134, 150] on button "button" at bounding box center [132, 148] width 9 height 9
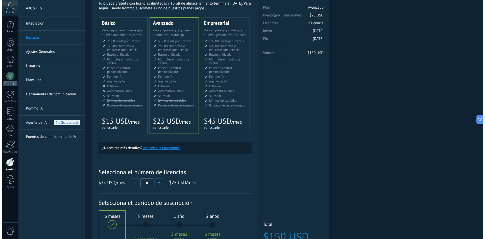
scroll to position [0, 0]
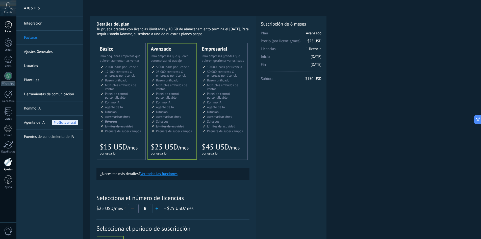
click at [9, 24] on div at bounding box center [9, 25] width 8 height 8
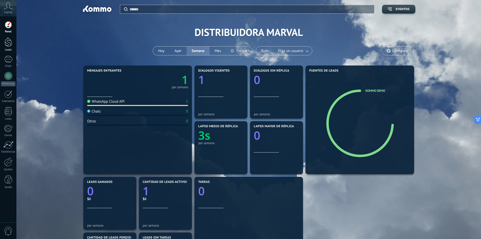
click at [4, 40] on link "Leads" at bounding box center [8, 44] width 16 height 14
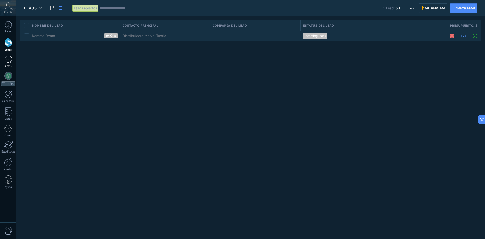
click at [7, 60] on div at bounding box center [8, 59] width 8 height 7
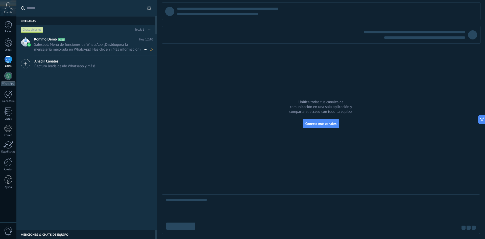
click at [91, 46] on span "Salesbot: Menú de funciones de WhatsApp ¡Desbloquea la mensajería mejorada en W…" at bounding box center [88, 47] width 109 height 10
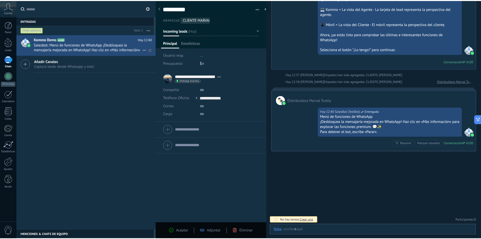
scroll to position [8, 0]
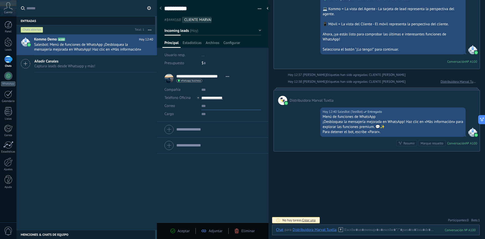
click at [202, 107] on input "text" at bounding box center [230, 106] width 59 height 8
click at [194, 42] on span "Estadísticas" at bounding box center [192, 43] width 19 height 7
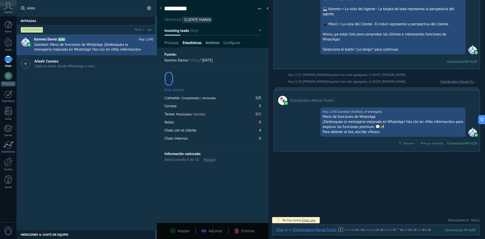
click at [215, 42] on span "Archivos" at bounding box center [213, 43] width 14 height 7
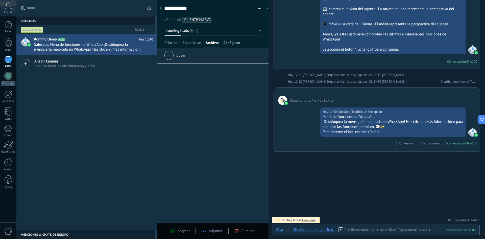
click at [231, 43] on span "Configurar" at bounding box center [231, 43] width 17 height 7
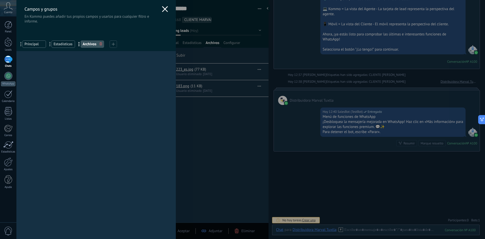
click at [162, 7] on use at bounding box center [165, 9] width 6 height 6
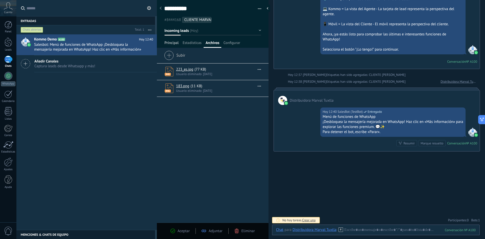
click at [176, 46] on span "Principal" at bounding box center [172, 43] width 14 height 7
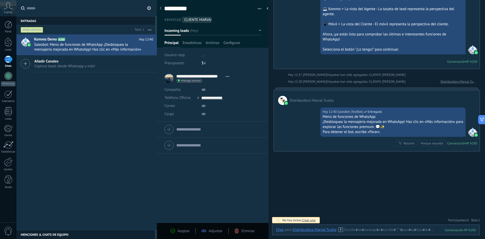
click at [3, 13] on div "Cuenta" at bounding box center [8, 8] width 16 height 16
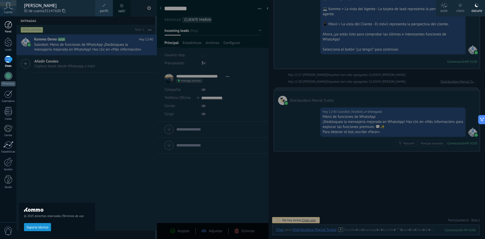
click at [12, 25] on link "Panel" at bounding box center [8, 27] width 16 height 12
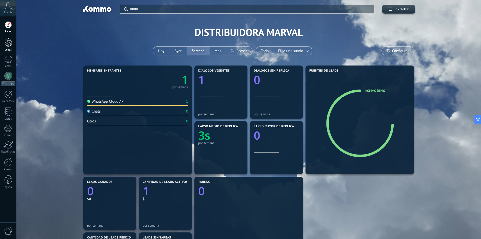
click at [11, 44] on div at bounding box center [9, 41] width 8 height 9
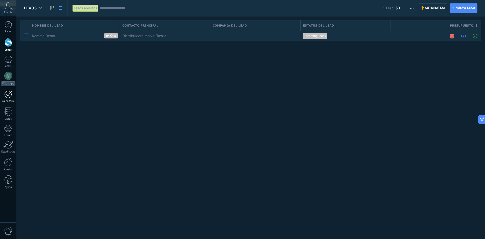
click at [12, 93] on link "Calendario" at bounding box center [8, 96] width 16 height 13
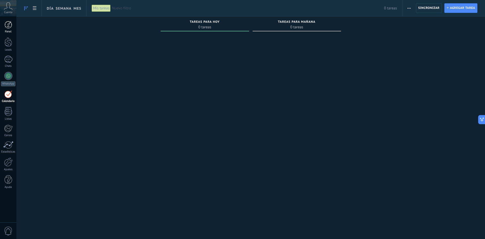
click at [11, 26] on div at bounding box center [9, 25] width 8 height 8
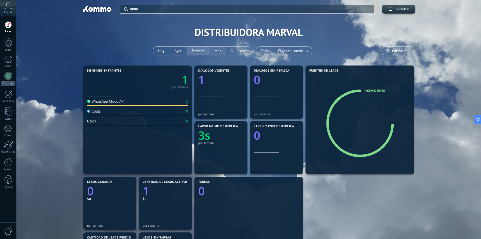
click at [222, 53] on button "Mes" at bounding box center [218, 51] width 17 height 9
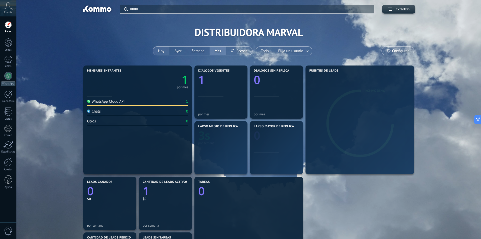
click at [160, 52] on button "Hoy" at bounding box center [161, 51] width 16 height 9
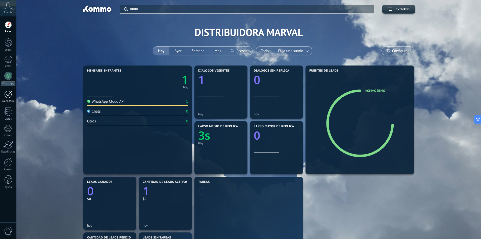
click at [10, 96] on div at bounding box center [8, 94] width 8 height 8
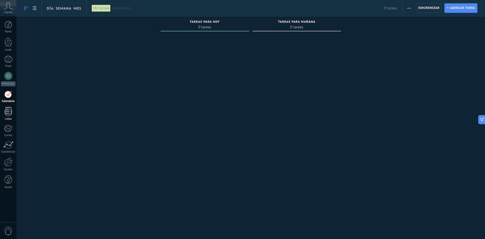
click at [12, 116] on link "Listas" at bounding box center [8, 114] width 16 height 14
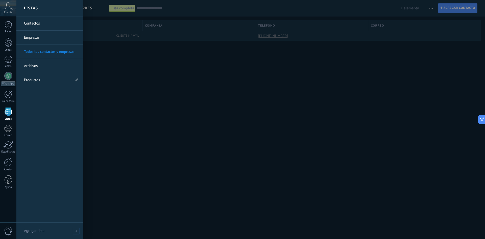
click at [10, 117] on link "Listas" at bounding box center [8, 114] width 16 height 14
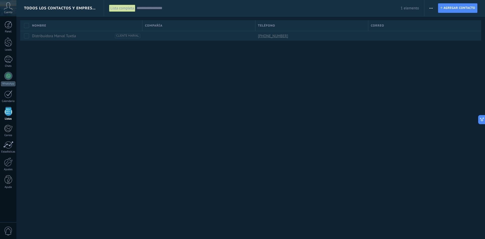
click at [155, 6] on input "text" at bounding box center [269, 8] width 264 height 5
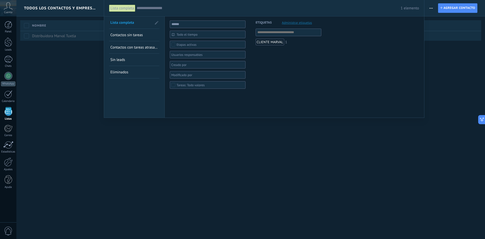
click at [299, 24] on span "Administrar etiquetas" at bounding box center [297, 22] width 30 height 3
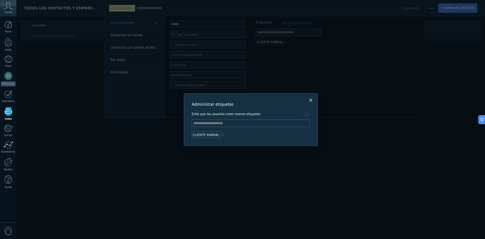
click at [232, 124] on input "text" at bounding box center [251, 123] width 115 height 6
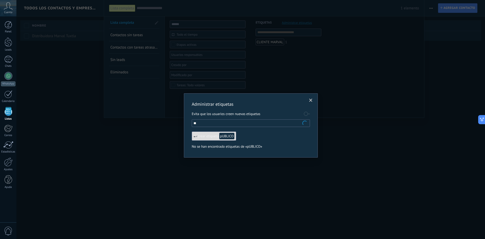
type input "*"
type input "**********"
click at [208, 136] on div "crear etiqueta Restaurant" at bounding box center [215, 135] width 47 height 9
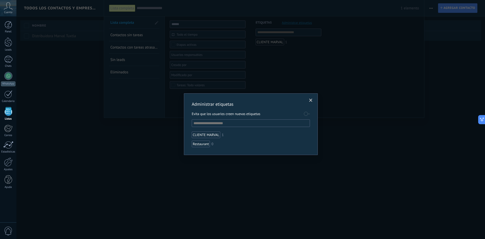
click at [225, 124] on input "text" at bounding box center [251, 123] width 115 height 6
type input "*"
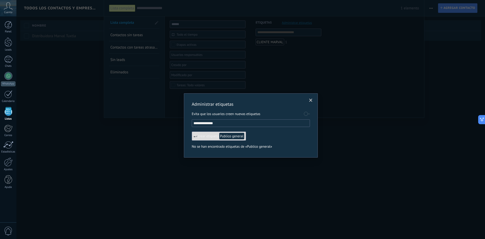
type input "**********"
click at [237, 136] on span "Publico general" at bounding box center [231, 136] width 25 height 7
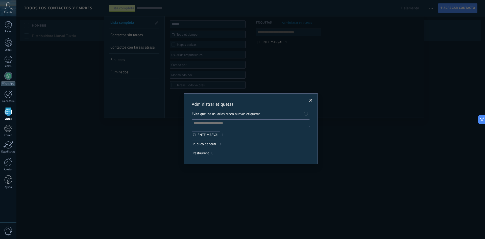
click at [310, 101] on span at bounding box center [310, 101] width 3 height 4
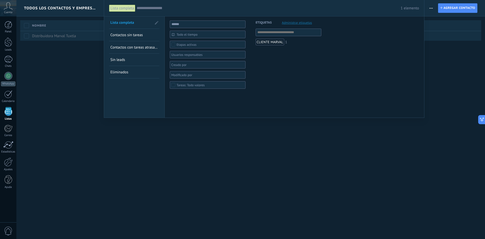
click at [133, 33] on span "Contactos sin tareas" at bounding box center [126, 35] width 32 height 5
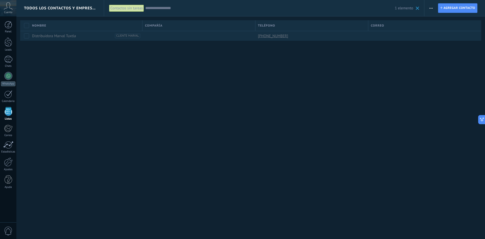
click at [420, 9] on div "Contactos sin tareas Aplicar 1 elemento Lista completa Contactos sin tareas Con…" at bounding box center [264, 8] width 321 height 16
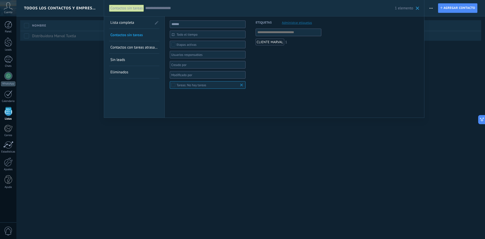
click at [419, 9] on span at bounding box center [417, 8] width 3 height 3
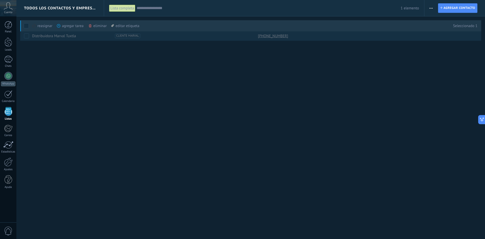
click at [24, 25] on span at bounding box center [26, 25] width 5 height 5
click at [65, 26] on div "agregar tarea màs" at bounding box center [79, 25] width 44 height 11
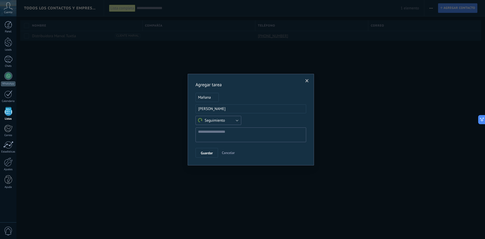
click at [228, 120] on button "Seguimiento" at bounding box center [219, 120] width 46 height 9
click at [228, 134] on li "Personalizado" at bounding box center [217, 137] width 49 height 9
click at [236, 118] on input "text" at bounding box center [220, 120] width 49 height 9
click at [199, 120] on use at bounding box center [200, 120] width 4 height 4
click at [237, 120] on input "text" at bounding box center [220, 120] width 49 height 9
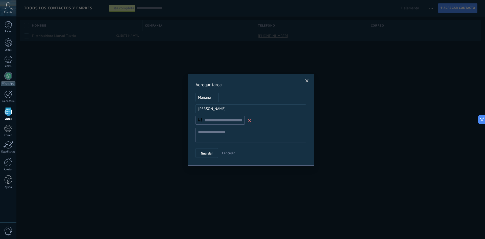
click at [251, 121] on span at bounding box center [249, 120] width 3 height 3
click at [231, 120] on button "Personalizado" at bounding box center [219, 120] width 46 height 9
click at [223, 119] on span "Seguimiento" at bounding box center [216, 120] width 47 height 5
click at [225, 132] on textarea at bounding box center [251, 134] width 111 height 15
click at [214, 99] on span "Mañana" at bounding box center [207, 97] width 23 height 9
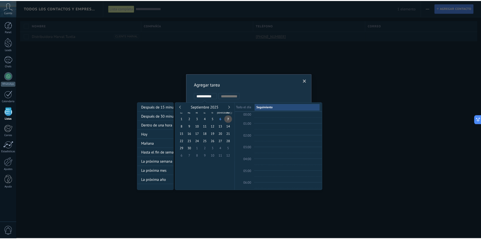
scroll to position [95, 0]
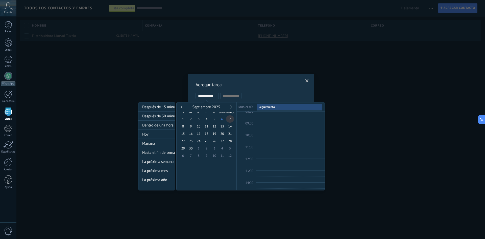
click at [231, 118] on span "7" at bounding box center [230, 118] width 8 height 7
click at [308, 80] on div at bounding box center [242, 119] width 485 height 239
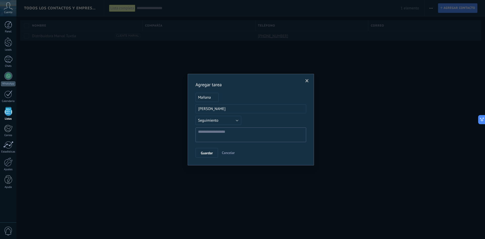
click at [308, 80] on span at bounding box center [307, 81] width 3 height 4
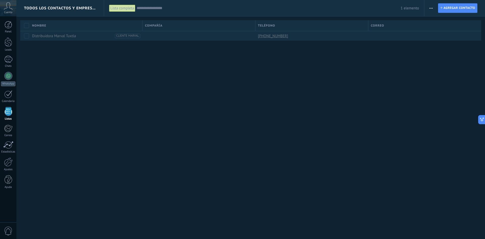
click at [9, 9] on icon at bounding box center [8, 6] width 9 height 8
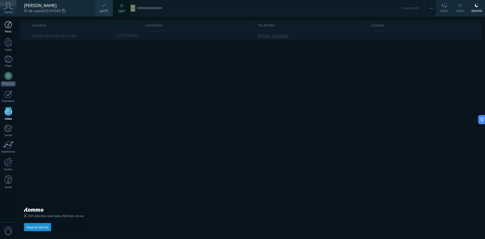
click at [7, 26] on div at bounding box center [9, 25] width 8 height 8
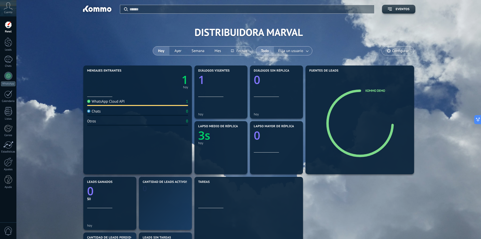
click at [7, 10] on icon at bounding box center [8, 6] width 9 height 8
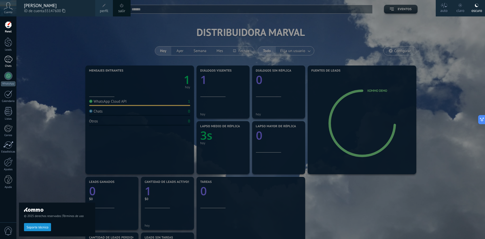
click at [8, 59] on div at bounding box center [8, 59] width 8 height 7
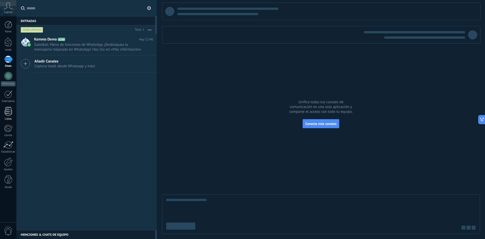
click at [12, 113] on div at bounding box center [9, 111] width 8 height 9
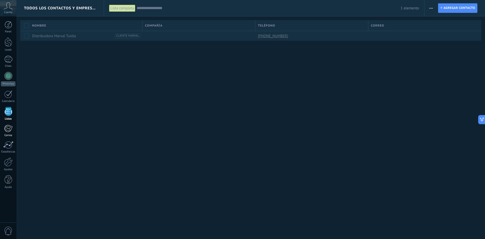
click at [8, 129] on div at bounding box center [8, 129] width 8 height 8
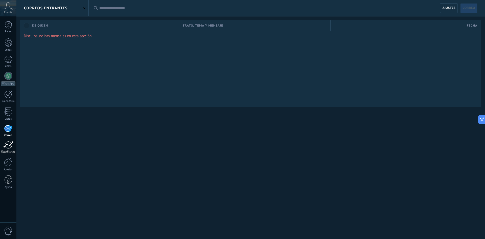
click at [12, 146] on div at bounding box center [8, 145] width 10 height 8
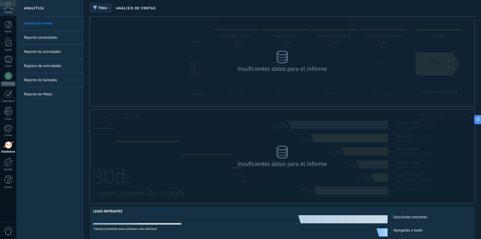
click at [357, 70] on div "Insuficientes datos para el informe" at bounding box center [282, 61] width 385 height 90
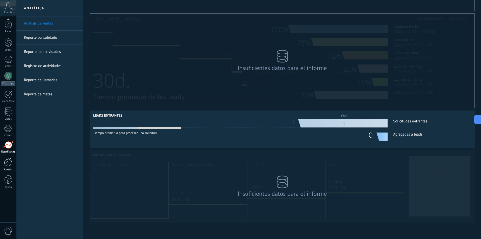
click at [8, 163] on div at bounding box center [8, 161] width 9 height 9
